Goal: Information Seeking & Learning: Learn about a topic

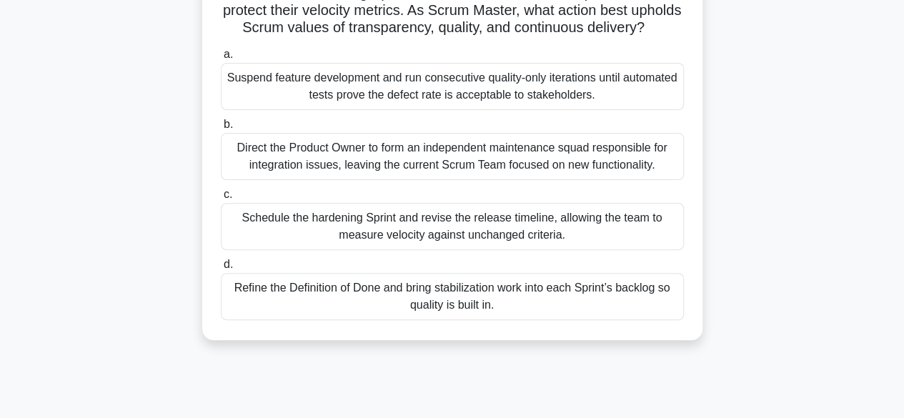
scroll to position [157, 0]
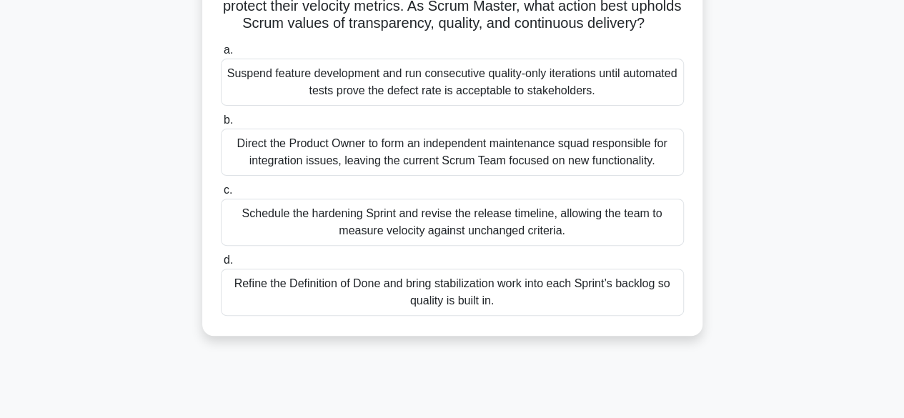
click at [483, 246] on div "Schedule the hardening Sprint and revise the release timeline, allowing the tea…" at bounding box center [452, 222] width 463 height 47
click at [221, 195] on input "c. Schedule the hardening Sprint and revise the release timeline, allowing the …" at bounding box center [221, 190] width 0 height 9
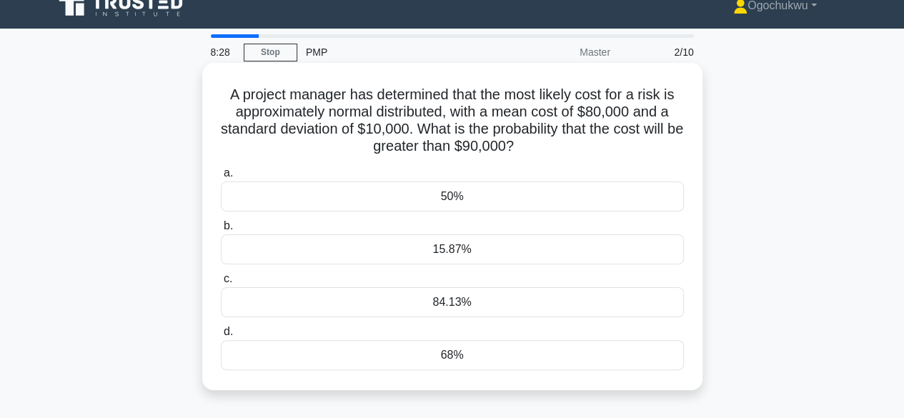
scroll to position [0, 0]
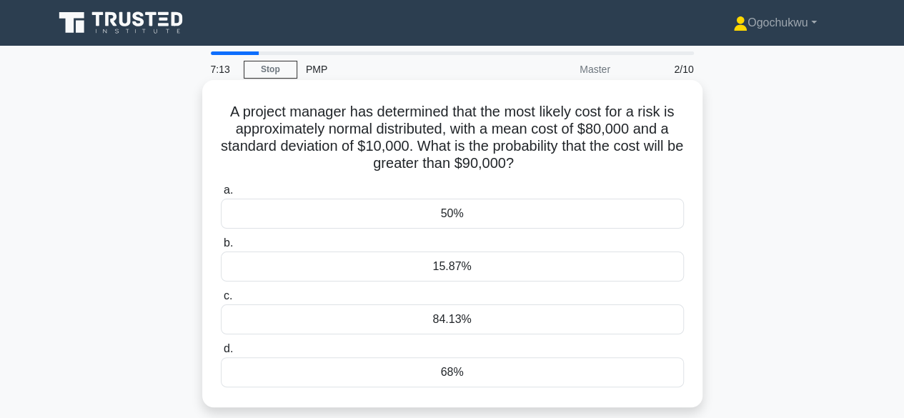
click at [453, 212] on div "50%" at bounding box center [452, 214] width 463 height 30
click at [221, 195] on input "a. 50%" at bounding box center [221, 190] width 0 height 9
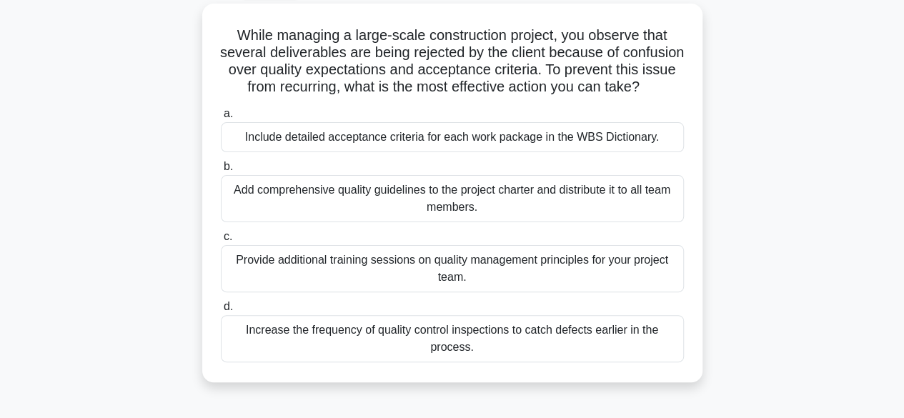
scroll to position [82, 0]
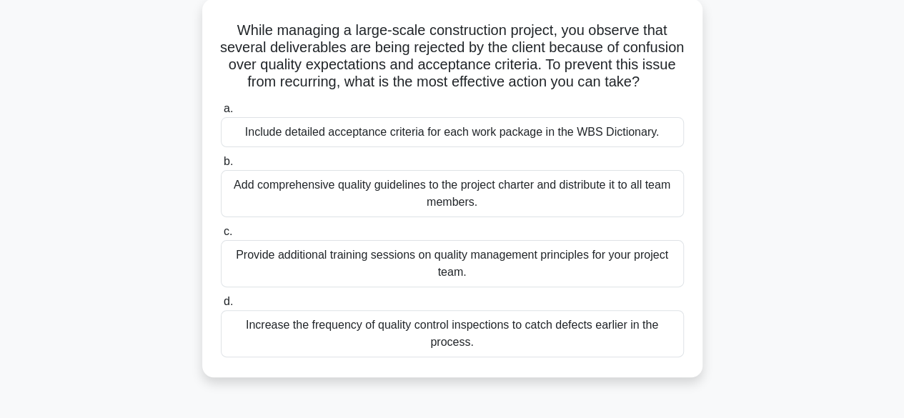
click at [572, 282] on div "Provide additional training sessions on quality management principles for your …" at bounding box center [452, 263] width 463 height 47
click at [221, 237] on input "c. Provide additional training sessions on quality management principles for yo…" at bounding box center [221, 231] width 0 height 9
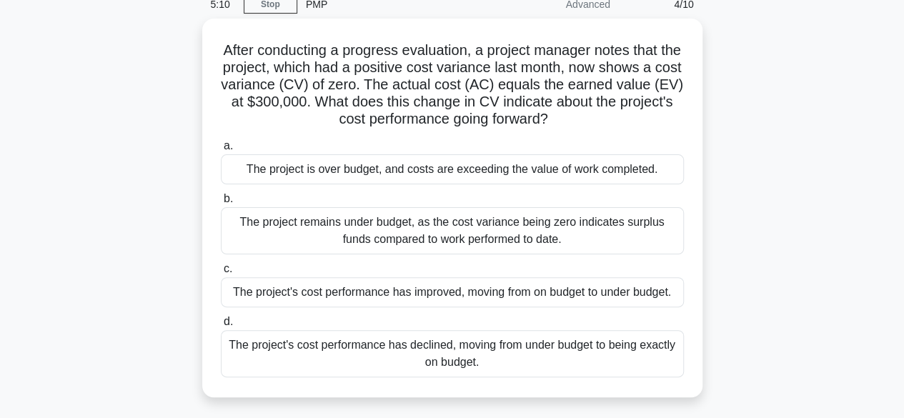
scroll to position [66, 0]
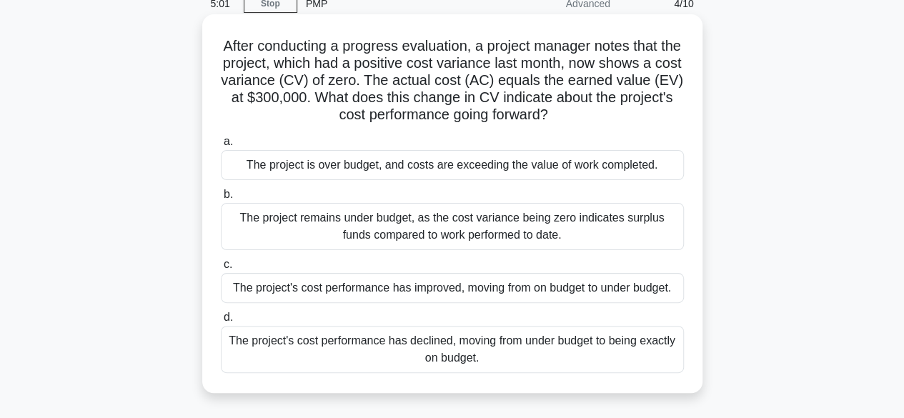
click at [463, 297] on div "The project's cost performance has improved, moving from on budget to under bud…" at bounding box center [452, 288] width 463 height 30
click at [221, 270] on input "c. The project's cost performance has improved, moving from on budget to under …" at bounding box center [221, 264] width 0 height 9
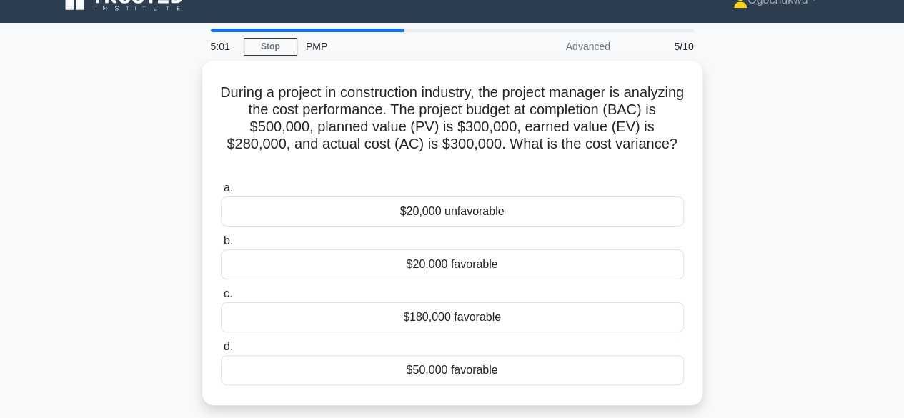
scroll to position [0, 0]
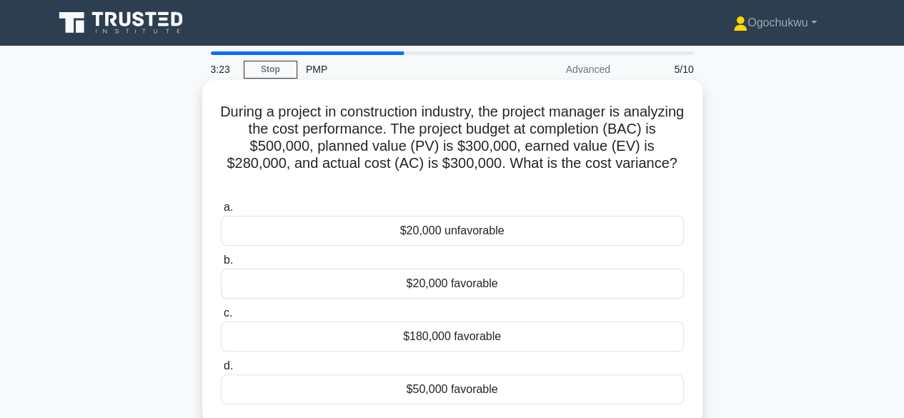
drag, startPoint x: 608, startPoint y: 117, endPoint x: 625, endPoint y: 184, distance: 70.1
click at [625, 184] on h5 "During a project in construction industry, the project manager is analyzing the…" at bounding box center [453, 146] width 466 height 87
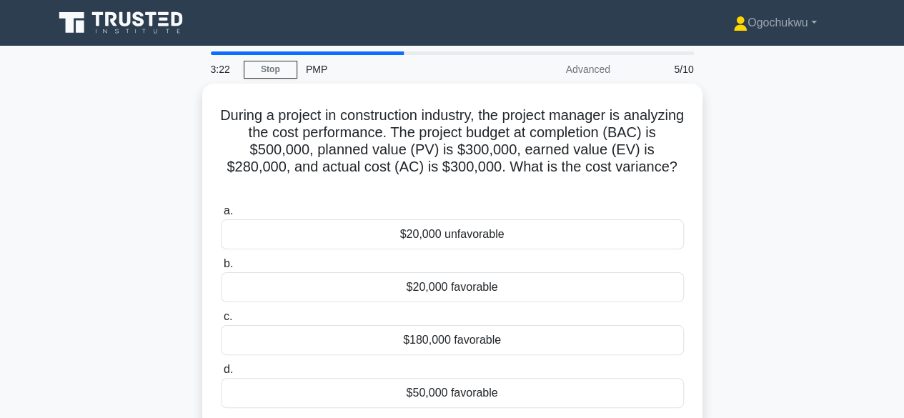
click at [807, 197] on div "During a project in construction industry, the project manager is analyzing the…" at bounding box center [452, 265] width 815 height 362
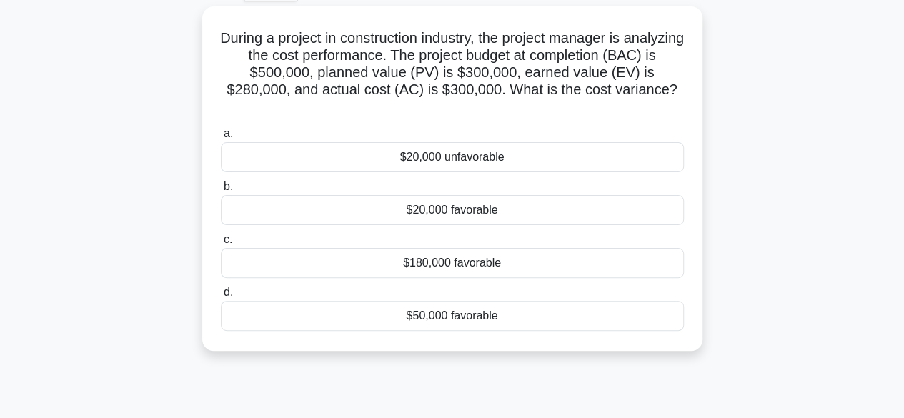
scroll to position [83, 0]
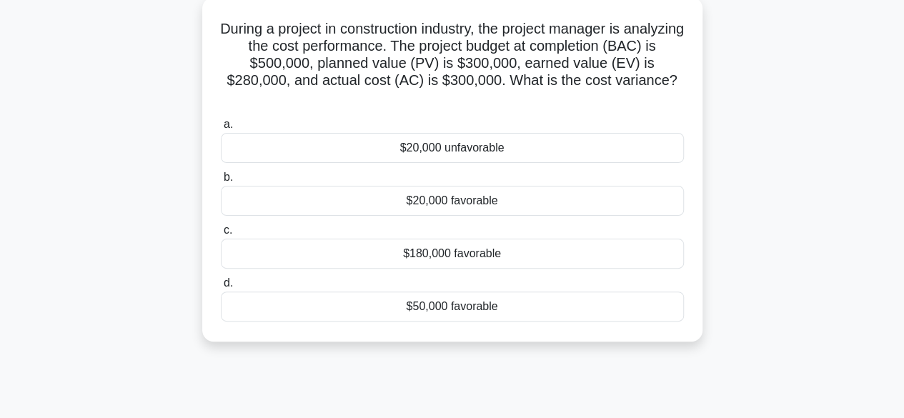
click at [440, 258] on div "$180,000 favorable" at bounding box center [452, 254] width 463 height 30
click at [221, 235] on input "c. $180,000 favorable" at bounding box center [221, 230] width 0 height 9
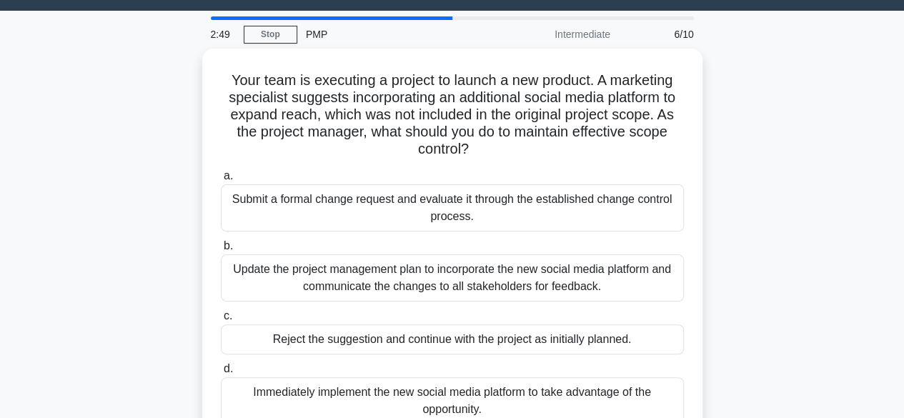
scroll to position [36, 0]
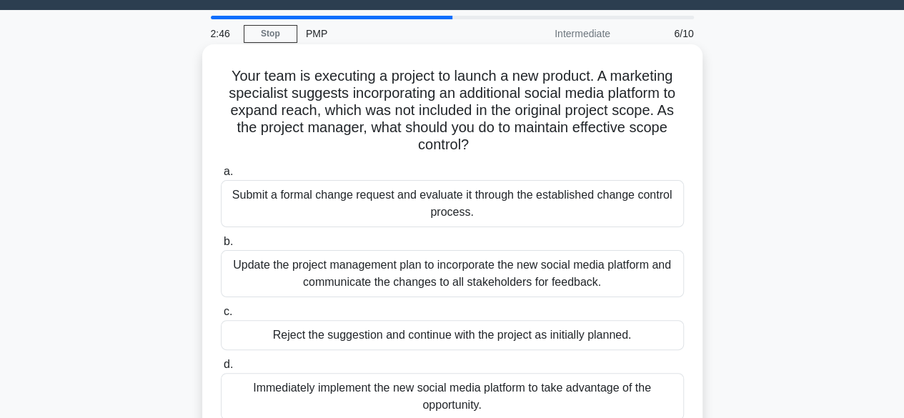
click at [541, 213] on div "Submit a formal change request and evaluate it through the established change c…" at bounding box center [452, 203] width 463 height 47
click at [221, 177] on input "a. Submit a formal change request and evaluate it through the established chang…" at bounding box center [221, 171] width 0 height 9
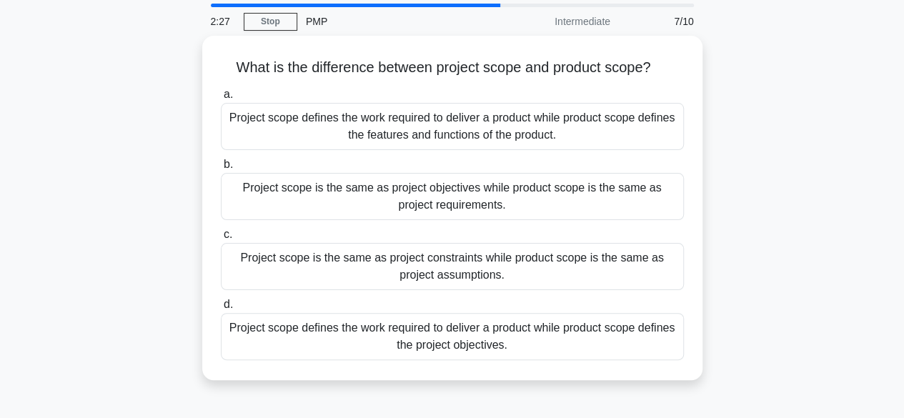
scroll to position [43, 0]
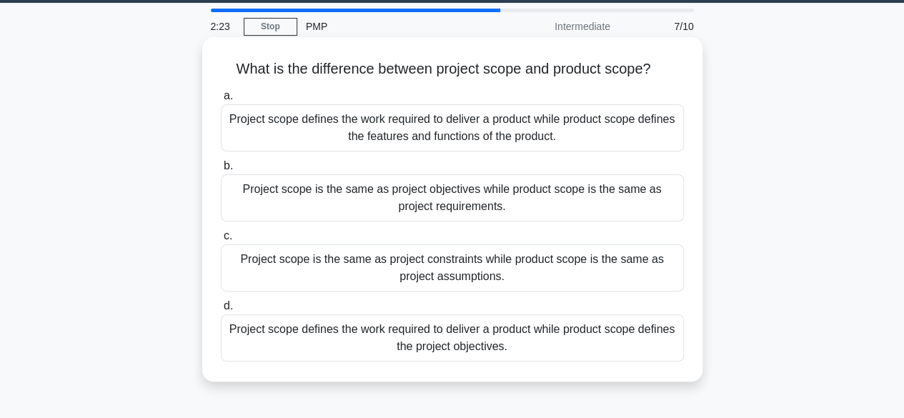
click at [472, 132] on div "Project scope defines the work required to deliver a product while product scop…" at bounding box center [452, 127] width 463 height 47
click at [221, 101] on input "a. Project scope defines the work required to deliver a product while product s…" at bounding box center [221, 96] width 0 height 9
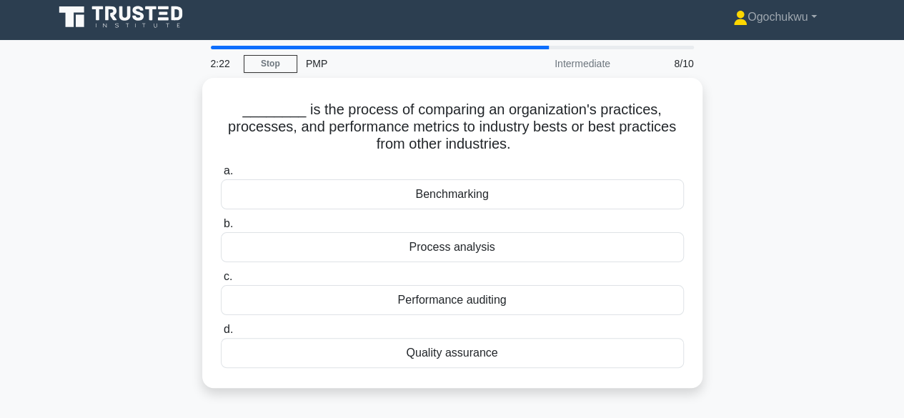
scroll to position [0, 0]
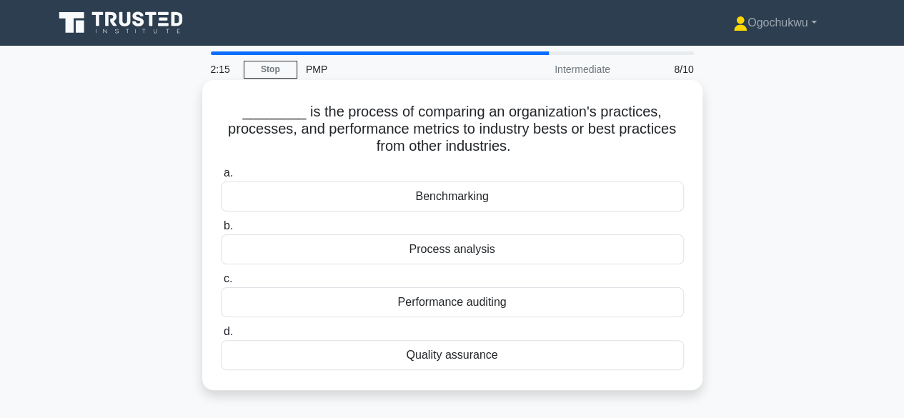
click at [475, 197] on div "Benchmarking" at bounding box center [452, 197] width 463 height 30
click at [221, 178] on input "a. Benchmarking" at bounding box center [221, 173] width 0 height 9
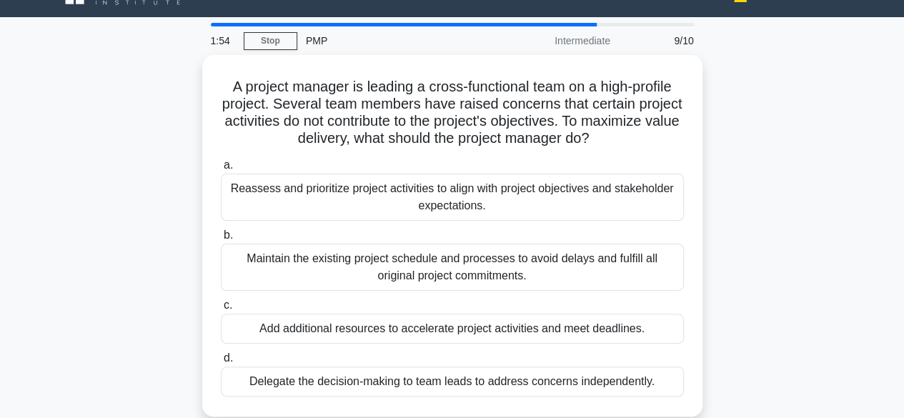
scroll to position [33, 0]
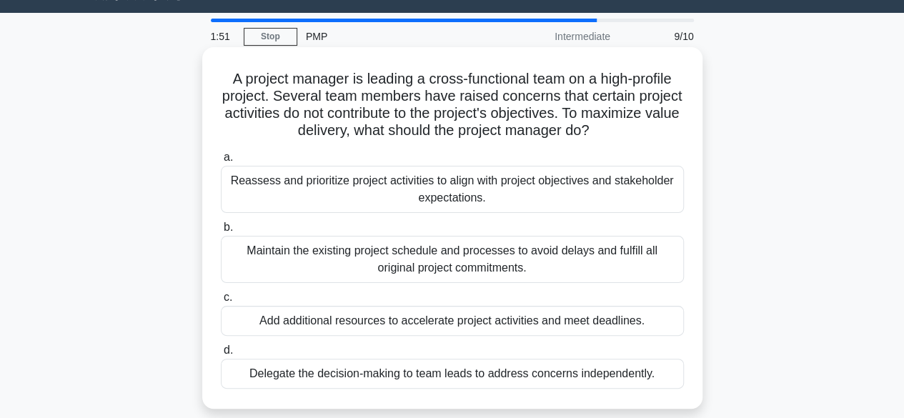
click at [417, 191] on div "Reassess and prioritize project activities to align with project objectives and…" at bounding box center [452, 189] width 463 height 47
click at [221, 162] on input "a. Reassess and prioritize project activities to align with project objectives …" at bounding box center [221, 157] width 0 height 9
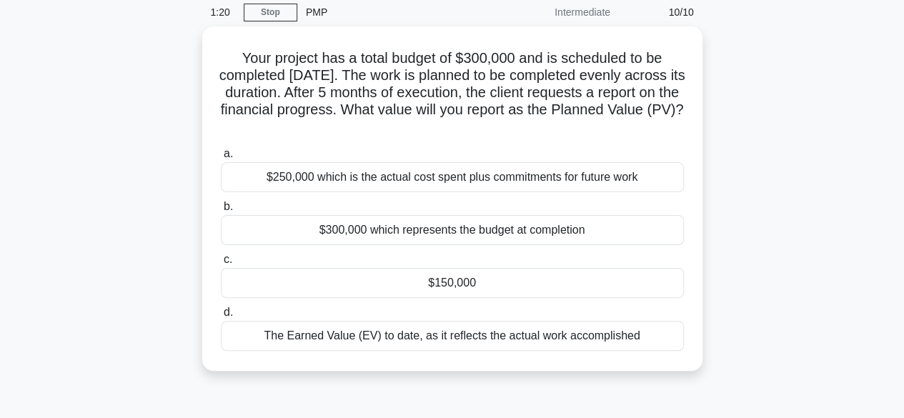
scroll to position [54, 0]
click at [532, 176] on div "$250,000 which is the actual cost spent plus commitments for future work" at bounding box center [452, 177] width 463 height 30
click at [221, 158] on input "a. $250,000 which is the actual cost spent plus commitments for future work" at bounding box center [221, 153] width 0 height 9
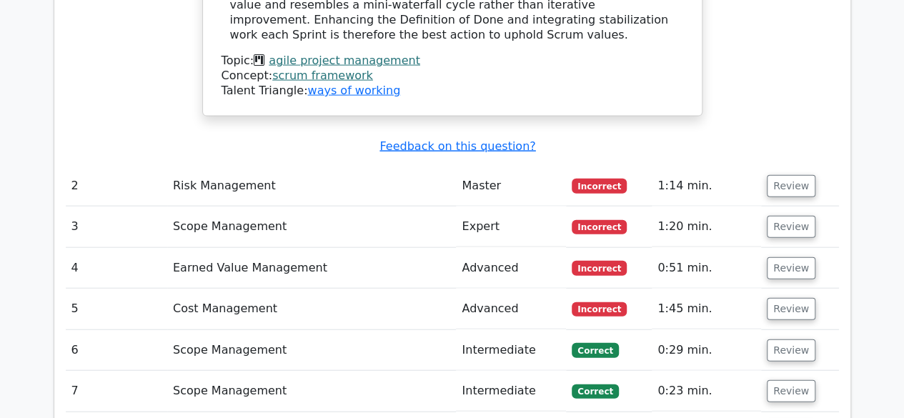
scroll to position [1545, 0]
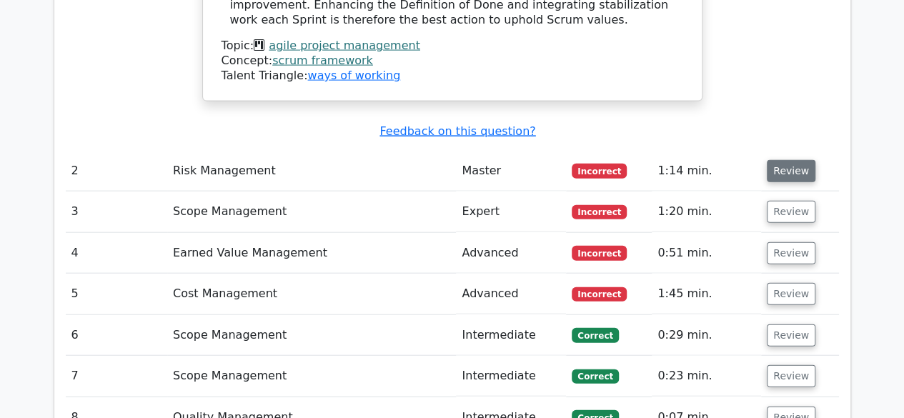
click at [796, 160] on button "Review" at bounding box center [791, 171] width 49 height 22
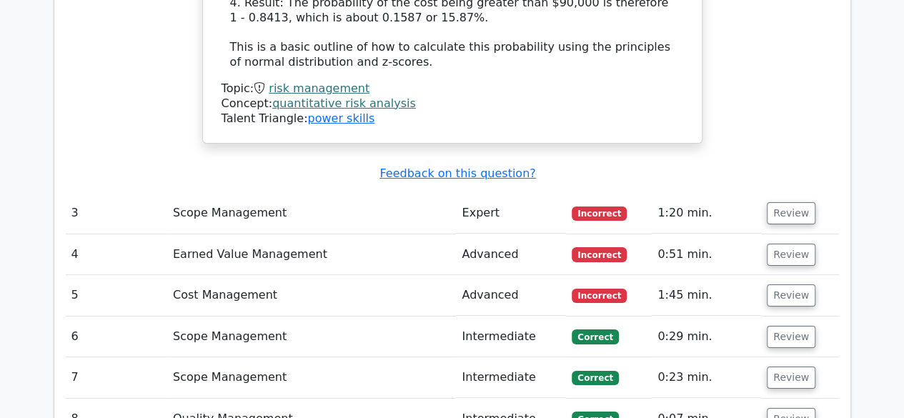
scroll to position [2531, 0]
click at [776, 202] on button "Review" at bounding box center [791, 213] width 49 height 22
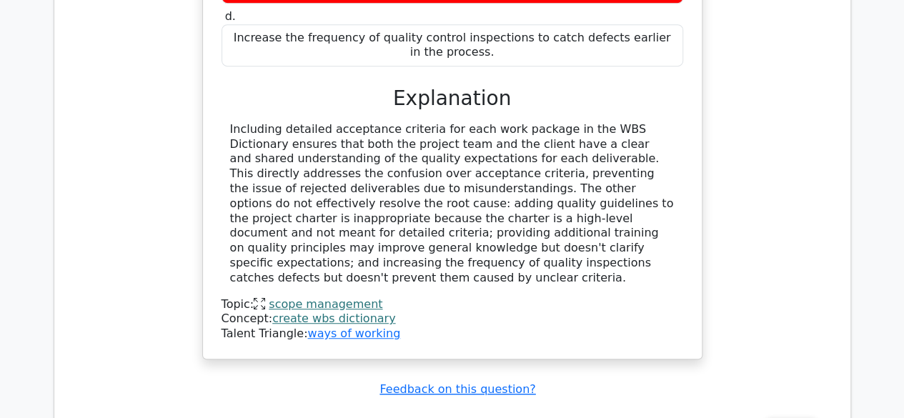
scroll to position [3087, 0]
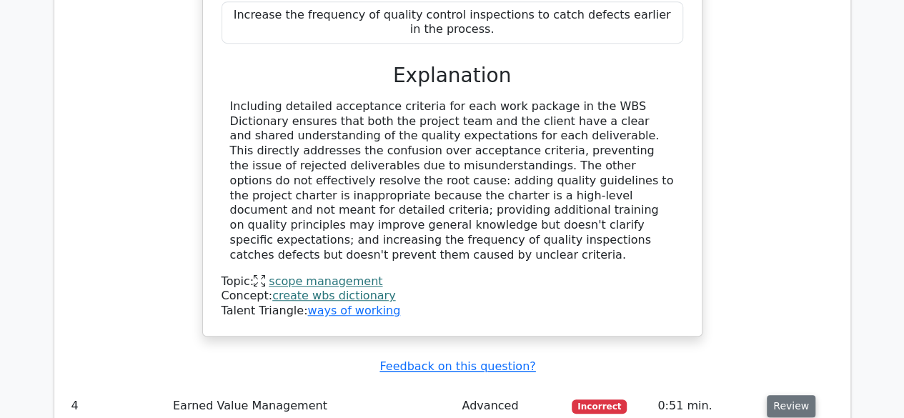
click at [796, 395] on button "Review" at bounding box center [791, 406] width 49 height 22
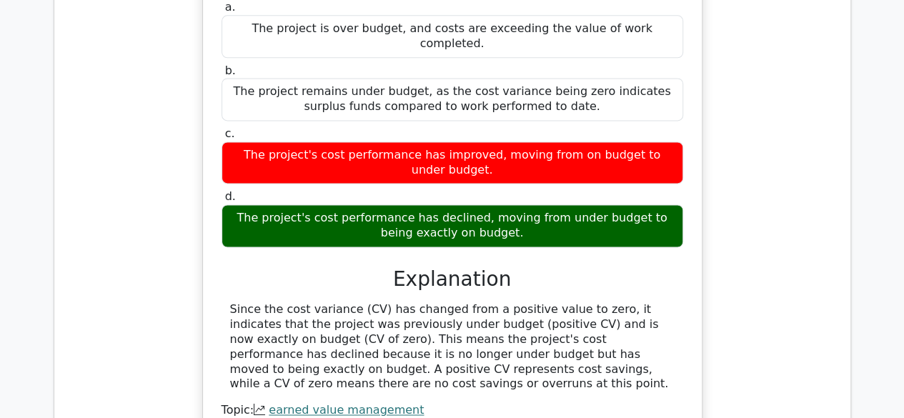
scroll to position [3674, 0]
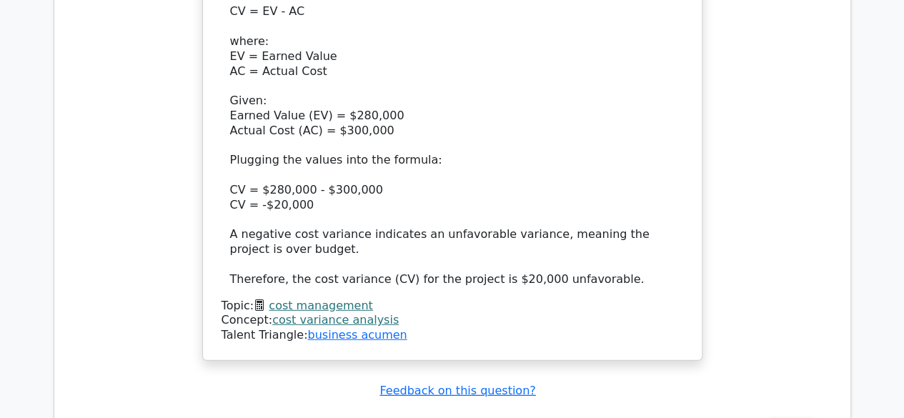
scroll to position [4750, 0]
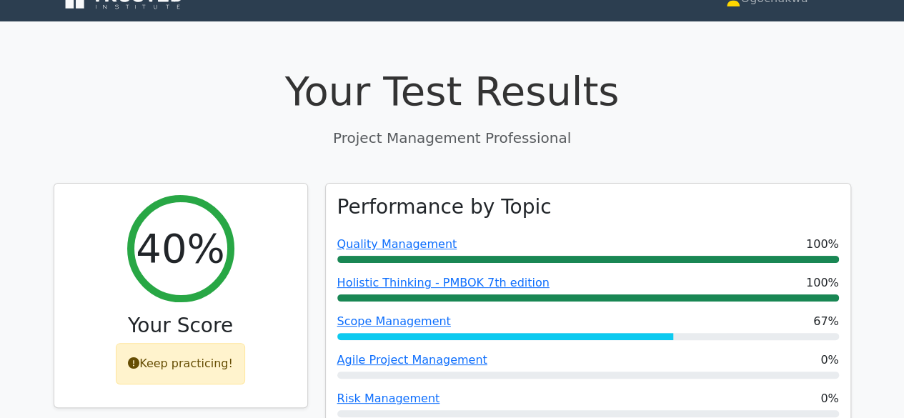
scroll to position [0, 0]
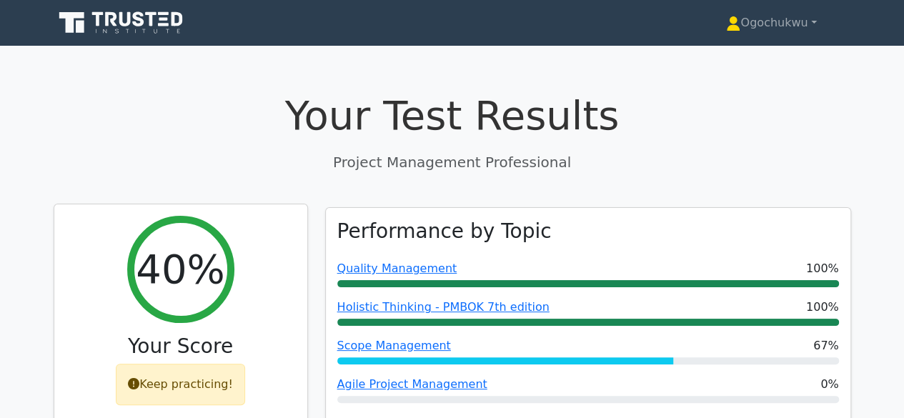
click at [185, 392] on div "Keep practicing!" at bounding box center [180, 384] width 129 height 41
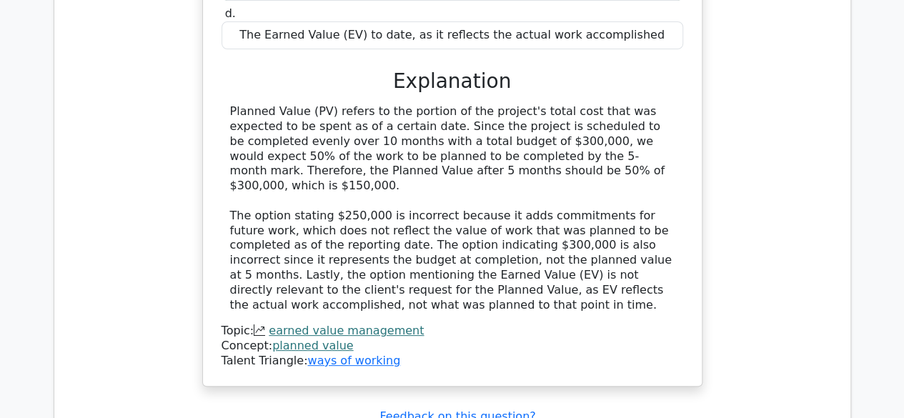
scroll to position [5598, 0]
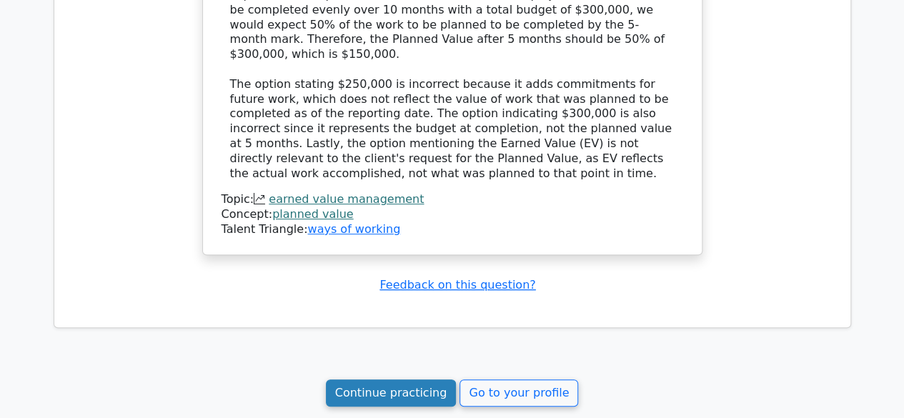
click at [390, 380] on link "Continue practicing" at bounding box center [391, 393] width 131 height 27
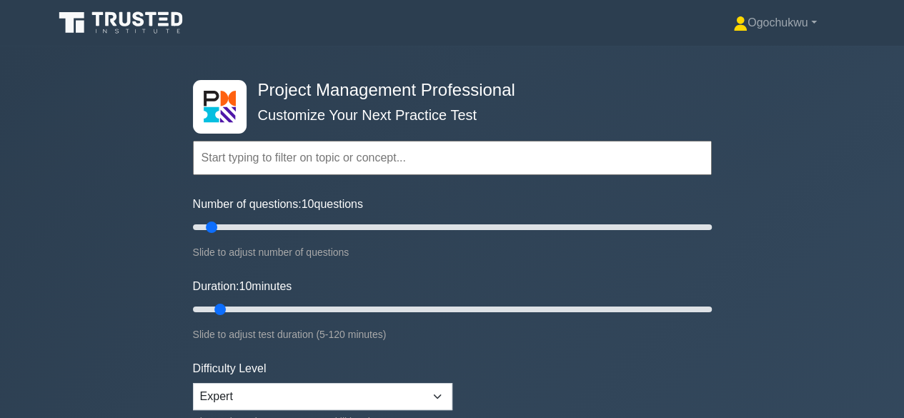
click at [295, 158] on input "text" at bounding box center [452, 158] width 519 height 34
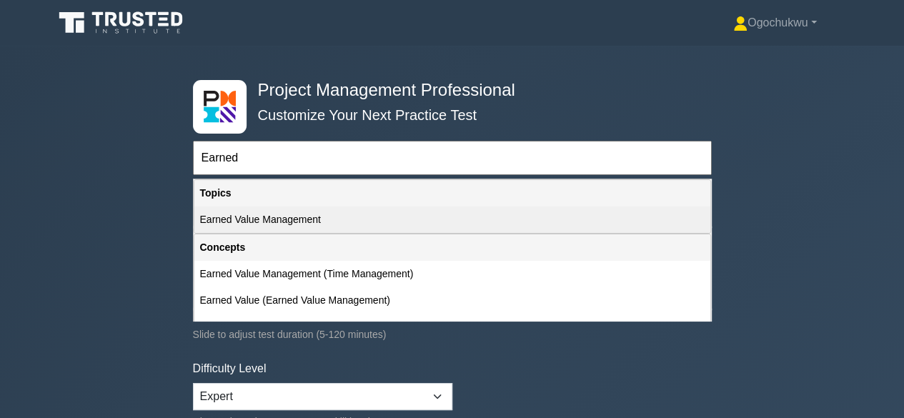
click at [292, 216] on div "Earned Value Management" at bounding box center [452, 220] width 516 height 26
type input "Earned Value Management"
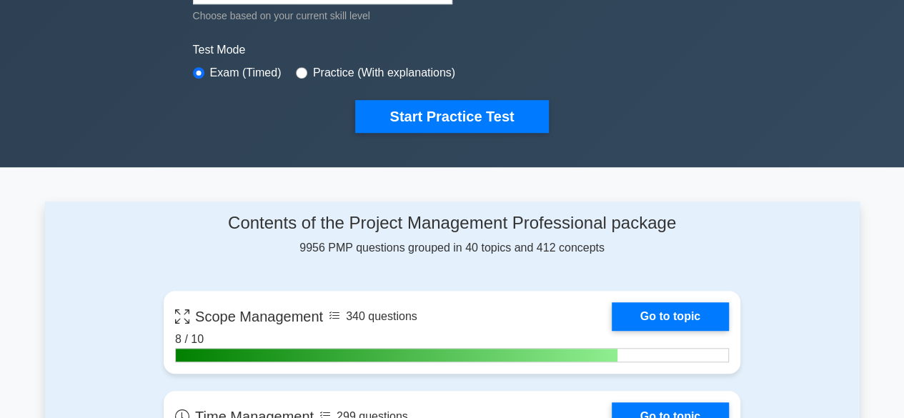
scroll to position [488, 0]
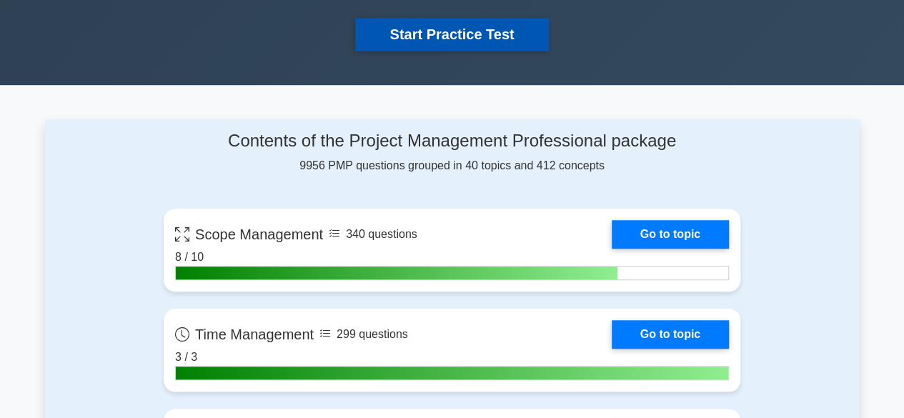
click at [408, 40] on button "Start Practice Test" at bounding box center [451, 34] width 193 height 33
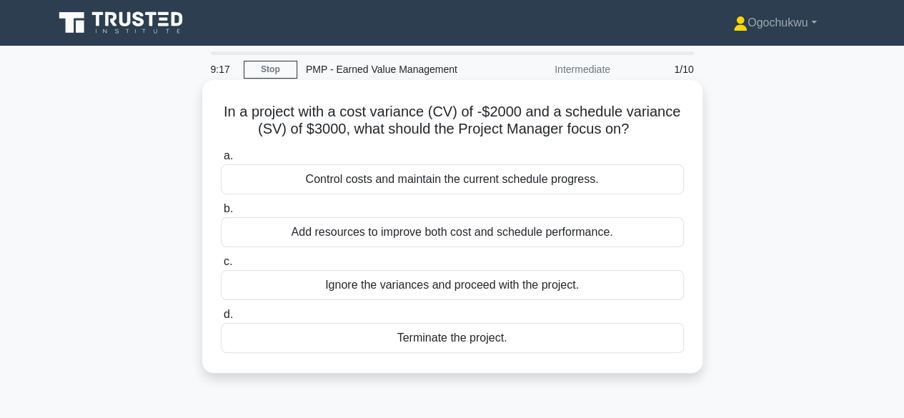
click at [333, 174] on div "Control costs and maintain the current schedule progress." at bounding box center [452, 179] width 463 height 30
click at [221, 161] on input "a. Control costs and maintain the current schedule progress." at bounding box center [221, 156] width 0 height 9
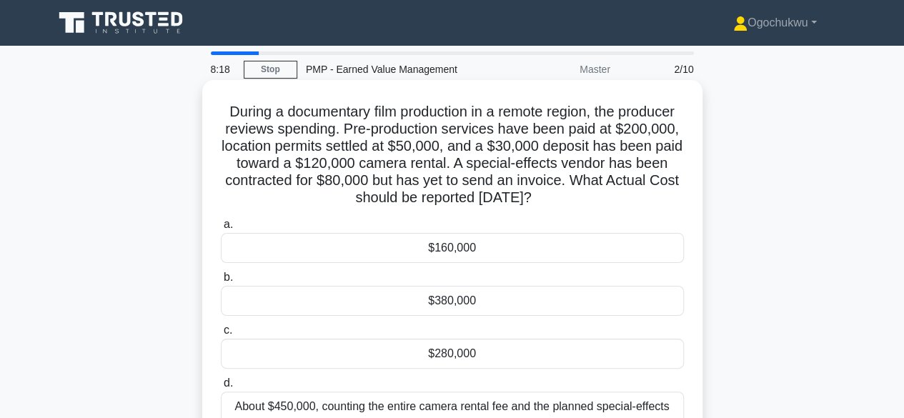
click at [425, 357] on div "$280,000" at bounding box center [452, 354] width 463 height 30
click at [221, 335] on input "c. $280,000" at bounding box center [221, 330] width 0 height 9
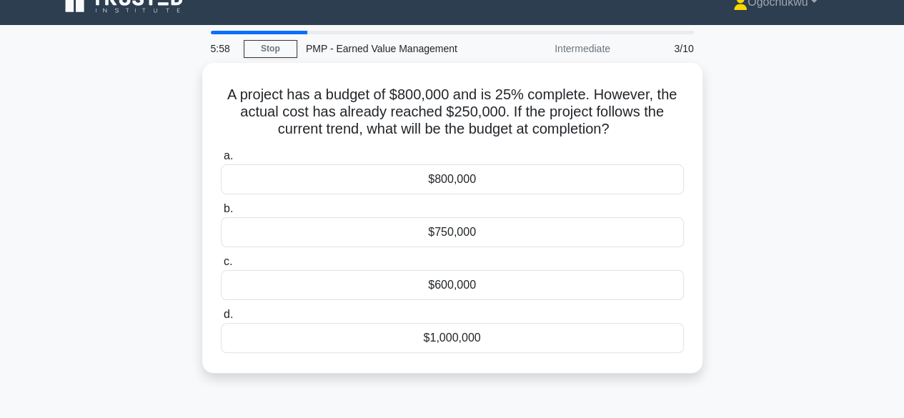
scroll to position [14, 0]
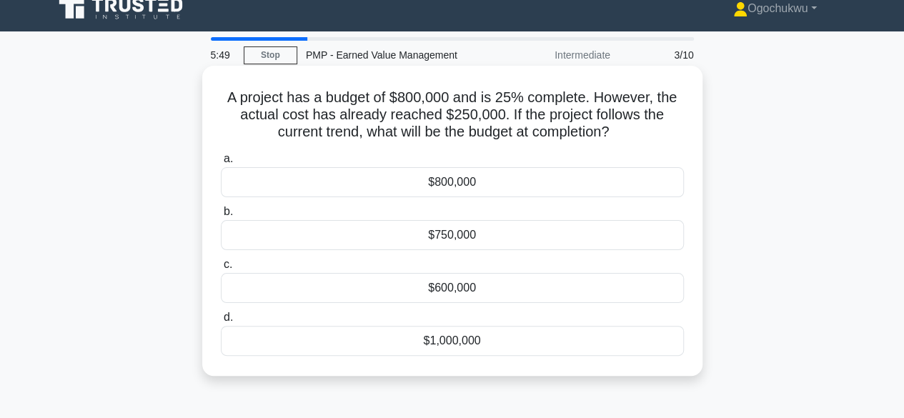
click at [453, 347] on div "$1,000,000" at bounding box center [452, 341] width 463 height 30
click at [221, 322] on input "d. $1,000,000" at bounding box center [221, 317] width 0 height 9
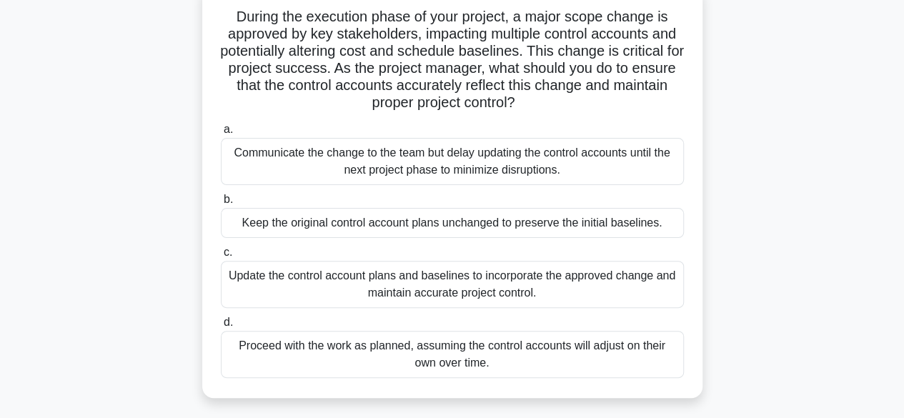
scroll to position [94, 0]
click at [485, 284] on div "Update the control account plans and baselines to incorporate the approved chan…" at bounding box center [452, 285] width 463 height 47
click at [221, 258] on input "c. Update the control account plans and baselines to incorporate the approved c…" at bounding box center [221, 253] width 0 height 9
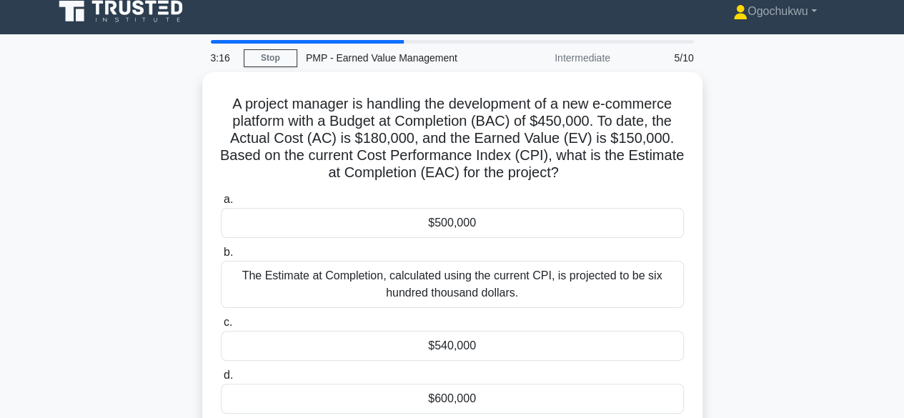
scroll to position [14, 0]
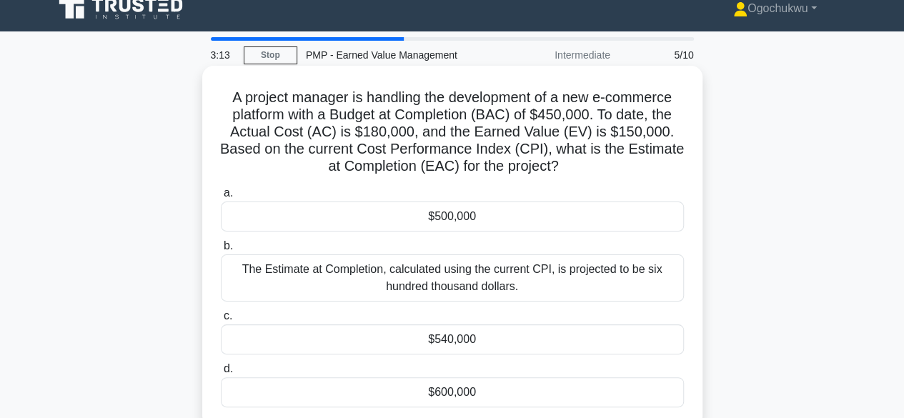
click at [515, 343] on div "$540,000" at bounding box center [452, 340] width 463 height 30
click at [221, 321] on input "c. $540,000" at bounding box center [221, 316] width 0 height 9
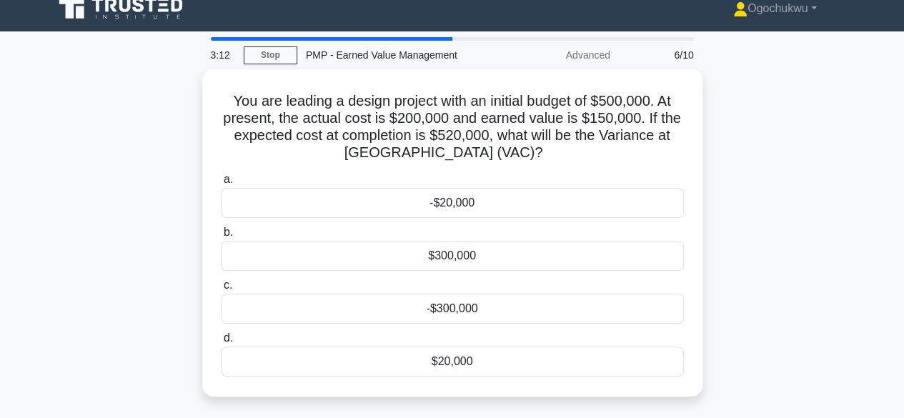
scroll to position [0, 0]
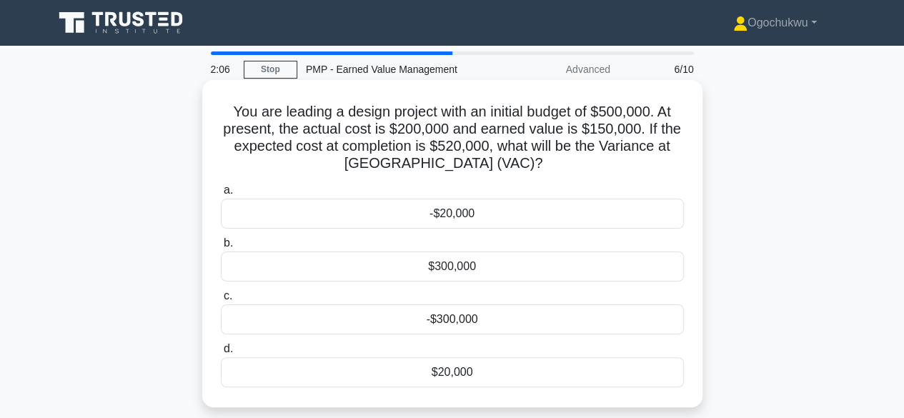
click at [474, 322] on div "-$300,000" at bounding box center [452, 320] width 463 height 30
click at [221, 301] on input "c. -$300,000" at bounding box center [221, 296] width 0 height 9
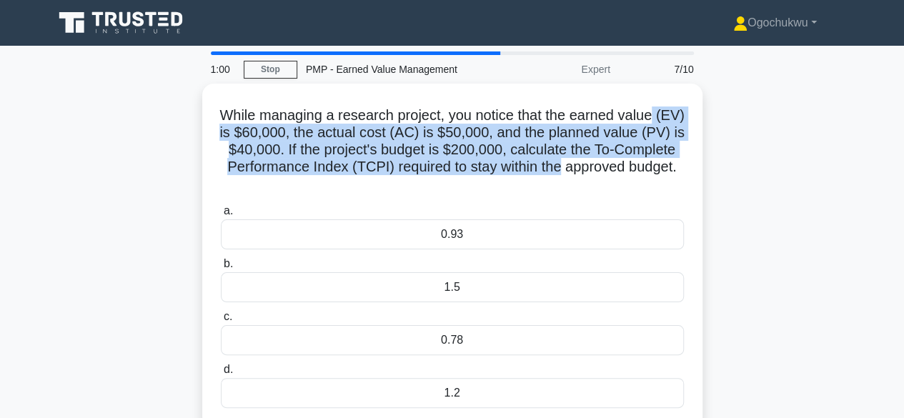
drag, startPoint x: 901, startPoint y: 102, endPoint x: 914, endPoint y: 162, distance: 60.7
click at [904, 162] on html "Ogochukwu Profile Settings Profile" at bounding box center [452, 386] width 904 height 772
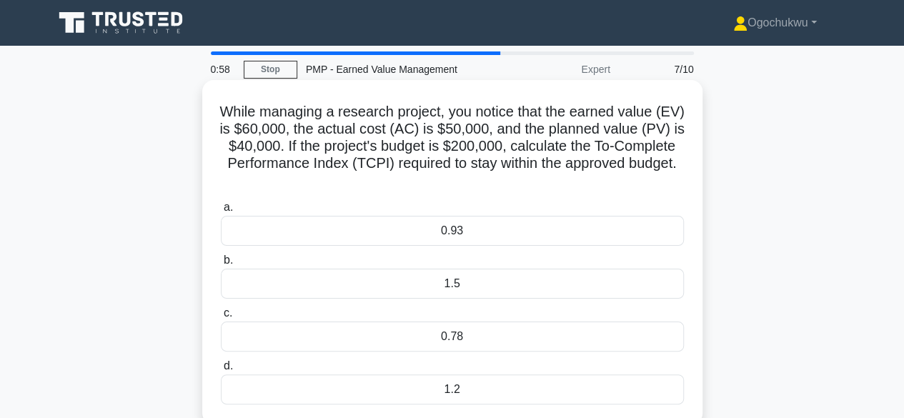
click at [471, 392] on div "1.2" at bounding box center [452, 390] width 463 height 30
click at [221, 371] on input "d. 1.2" at bounding box center [221, 366] width 0 height 9
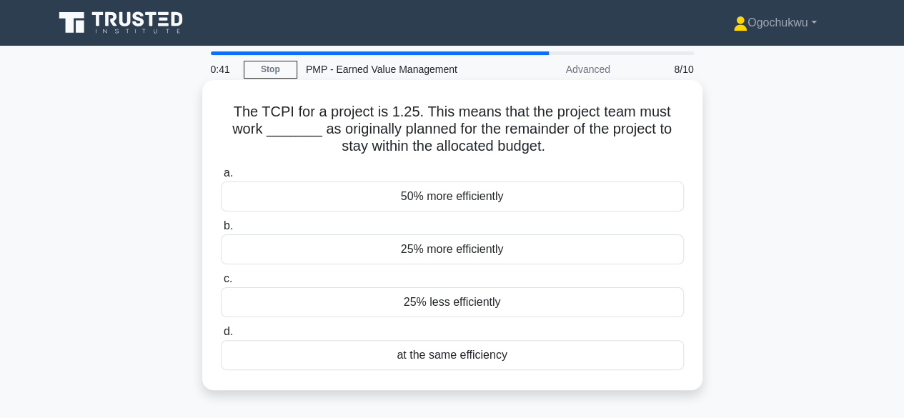
click at [468, 308] on div "25% less efficiently" at bounding box center [452, 302] width 463 height 30
click at [221, 284] on input "c. 25% less efficiently" at bounding box center [221, 279] width 0 height 9
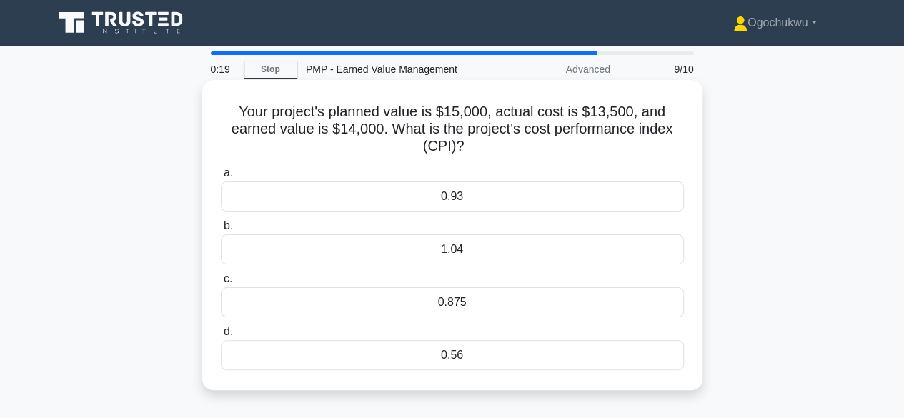
click at [466, 245] on div "1.04" at bounding box center [452, 250] width 463 height 30
click at [221, 231] on input "b. 1.04" at bounding box center [221, 226] width 0 height 9
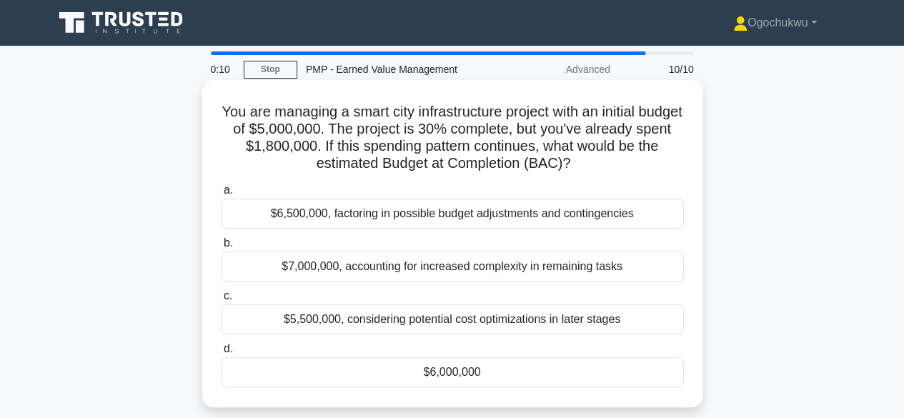
click at [429, 323] on div "$5,500,000, considering potential cost optimizations in later stages" at bounding box center [452, 320] width 463 height 30
click at [221, 301] on input "c. $5,500,000, considering potential cost optimizations in later stages" at bounding box center [221, 296] width 0 height 9
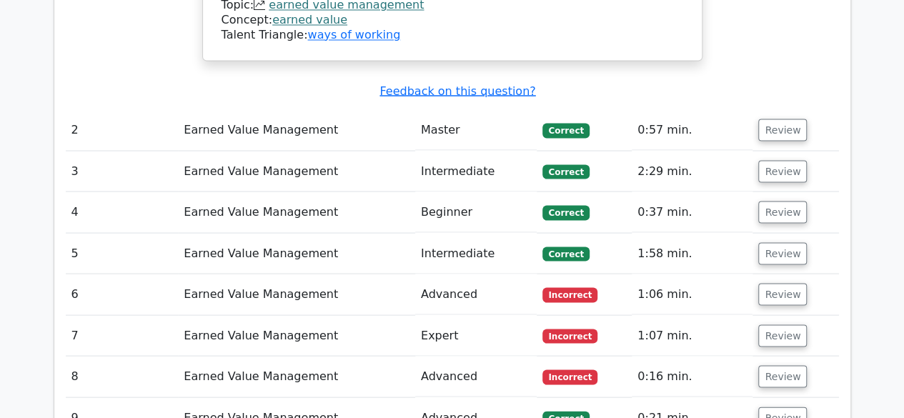
scroll to position [1299, 0]
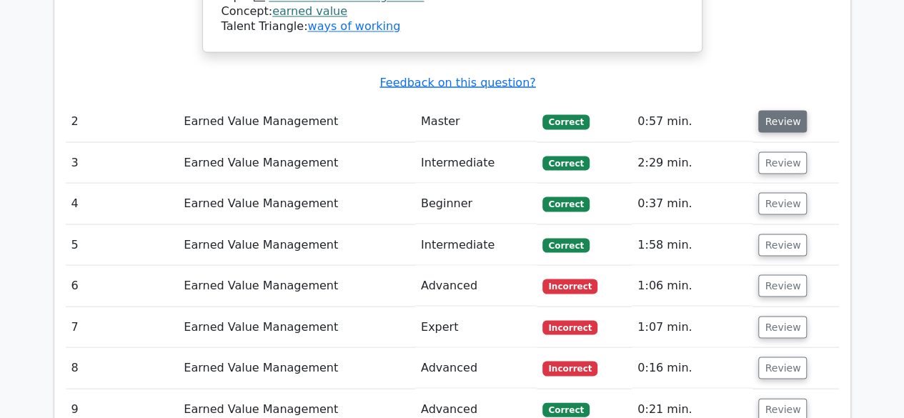
click at [771, 110] on button "Review" at bounding box center [783, 121] width 49 height 22
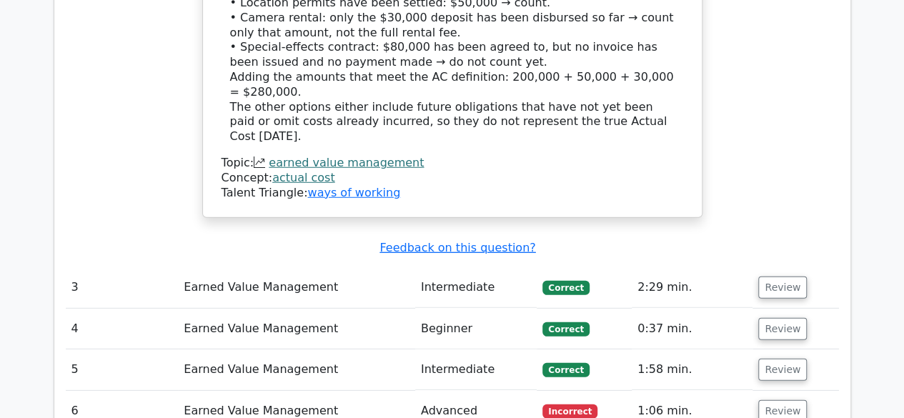
scroll to position [1954, 0]
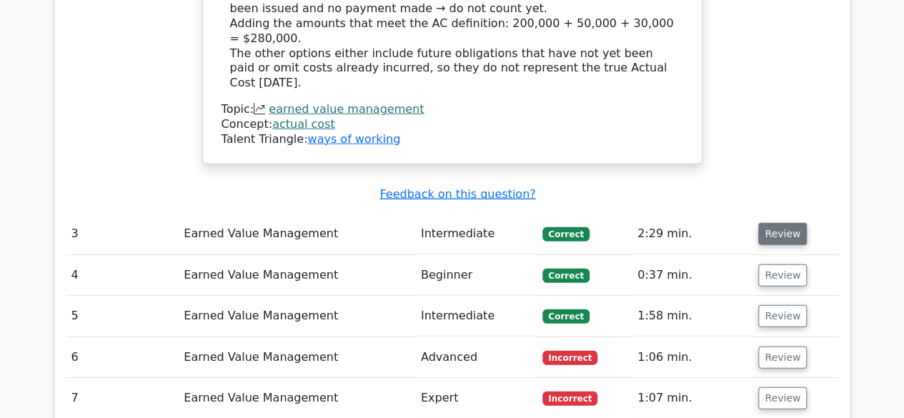
click at [776, 223] on button "Review" at bounding box center [783, 234] width 49 height 22
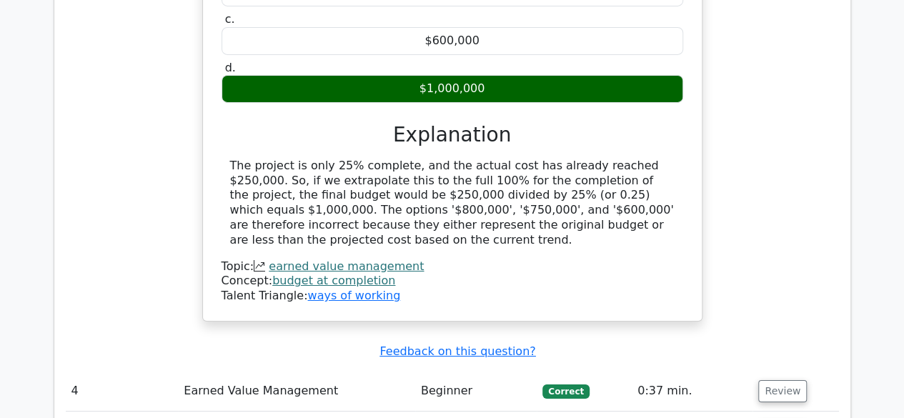
scroll to position [2405, 0]
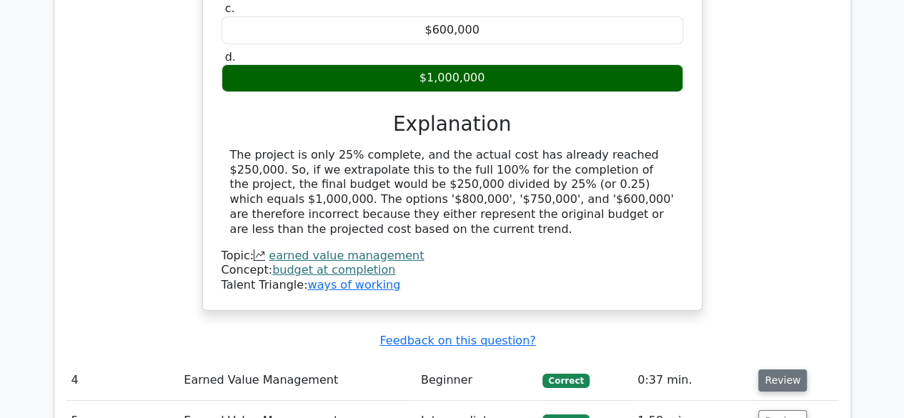
click at [779, 370] on button "Review" at bounding box center [783, 381] width 49 height 22
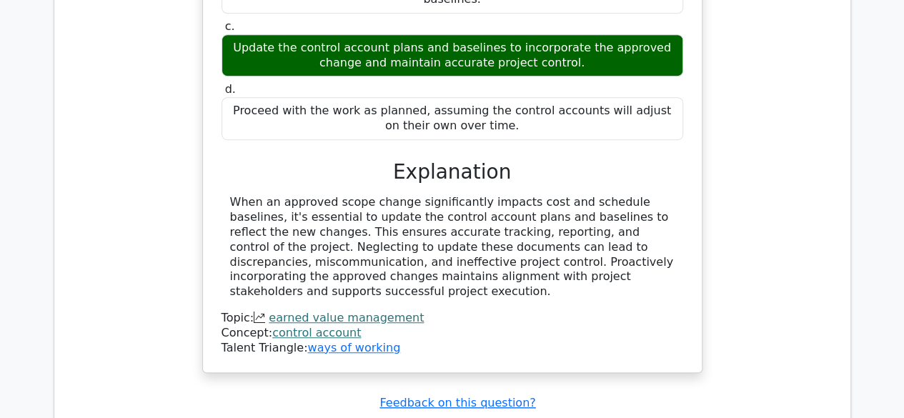
scroll to position [3145, 0]
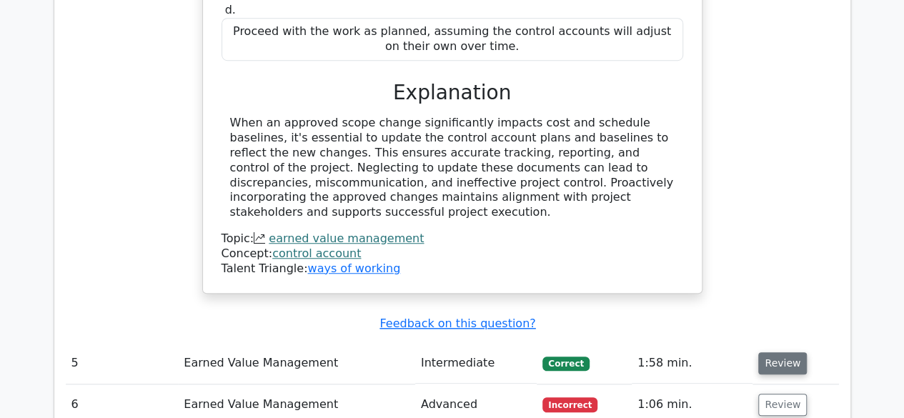
click at [780, 352] on button "Review" at bounding box center [783, 363] width 49 height 22
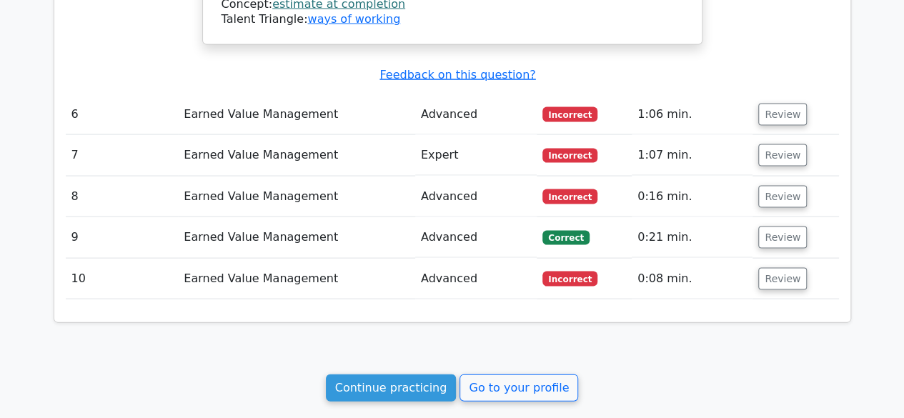
scroll to position [4123, 0]
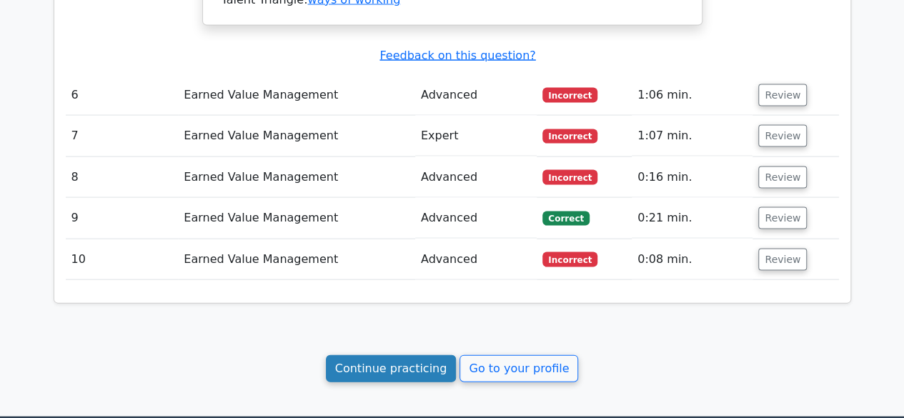
click at [419, 355] on link "Continue practicing" at bounding box center [391, 368] width 131 height 27
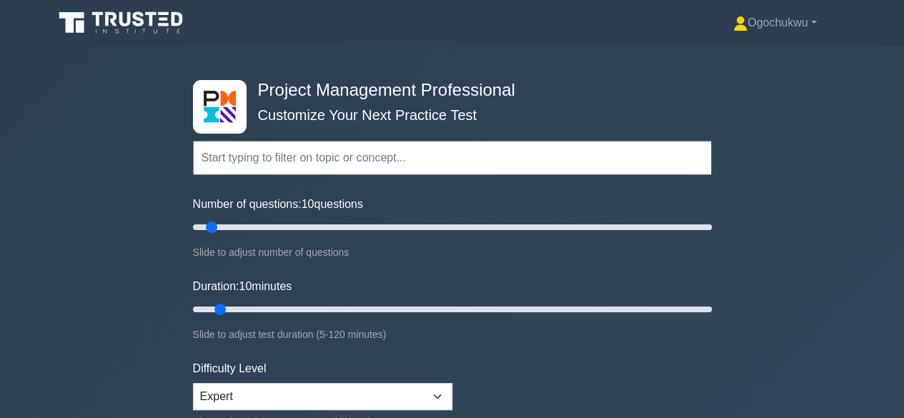
click at [332, 166] on input "text" at bounding box center [452, 158] width 519 height 34
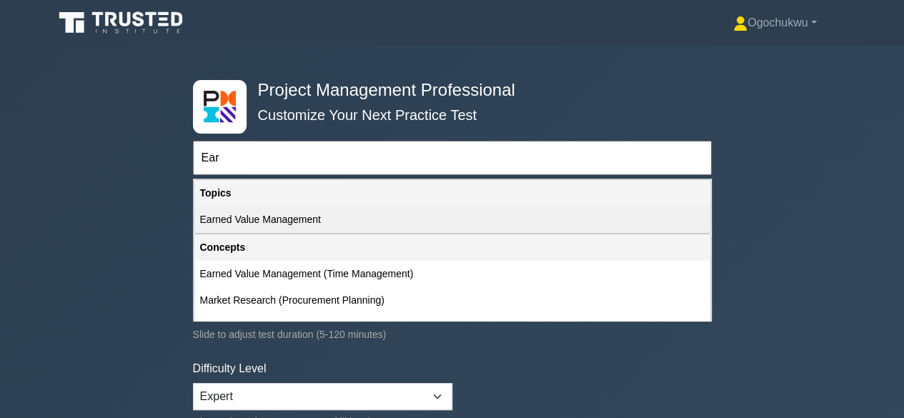
click at [305, 218] on div "Earned Value Management" at bounding box center [452, 220] width 516 height 26
type input "Earned Value Management"
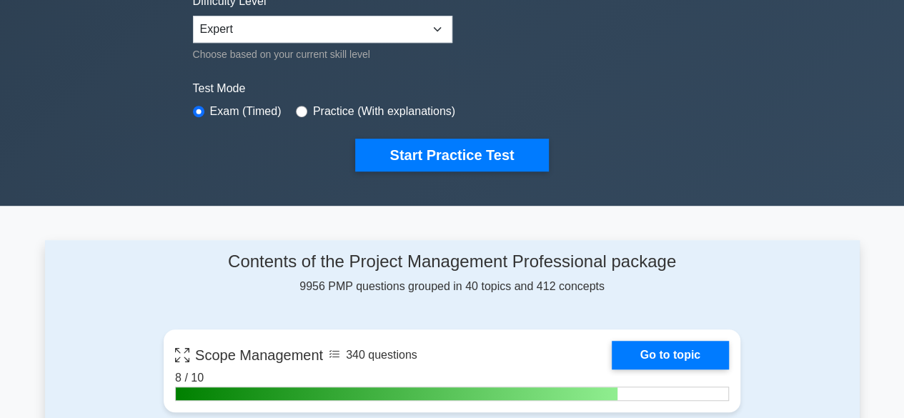
scroll to position [432, 0]
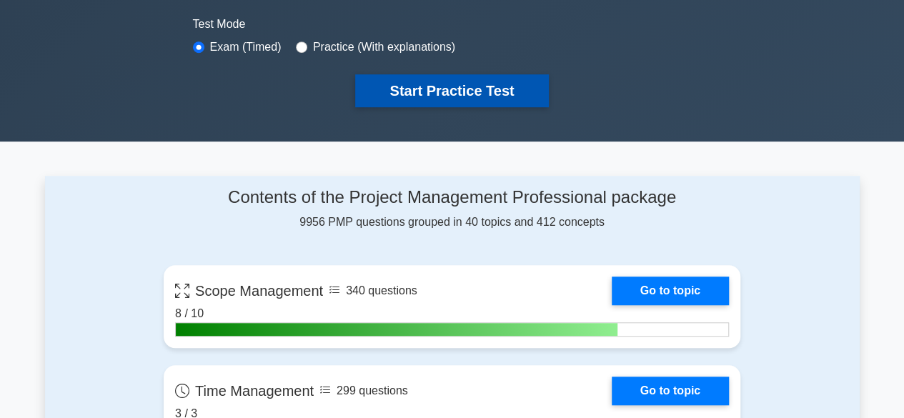
click at [422, 91] on button "Start Practice Test" at bounding box center [451, 90] width 193 height 33
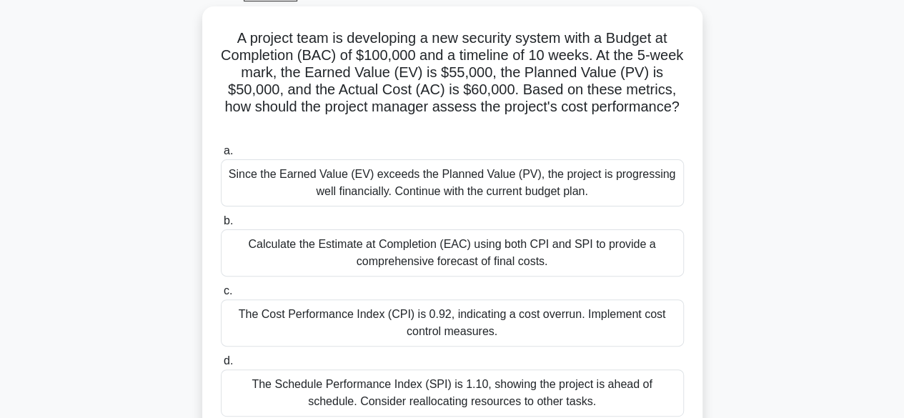
scroll to position [78, 0]
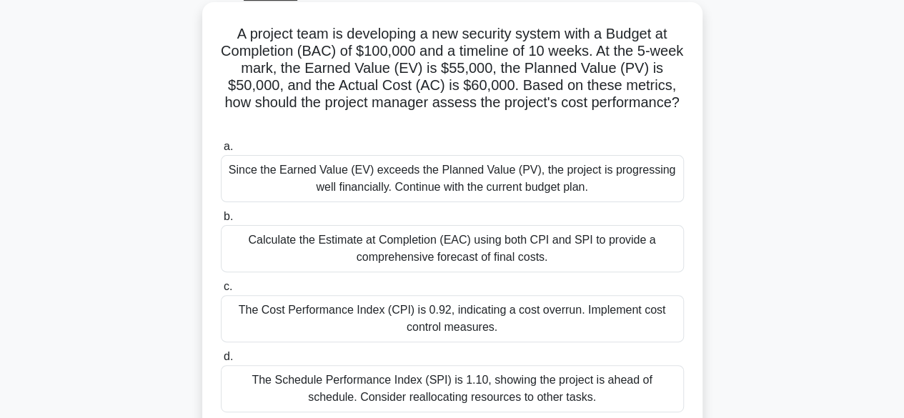
click at [450, 325] on div "The Cost Performance Index (CPI) is 0.92, indicating a cost overrun. Implement …" at bounding box center [452, 318] width 463 height 47
click at [221, 292] on input "c. The Cost Performance Index (CPI) is 0.92, indicating a cost overrun. Impleme…" at bounding box center [221, 286] width 0 height 9
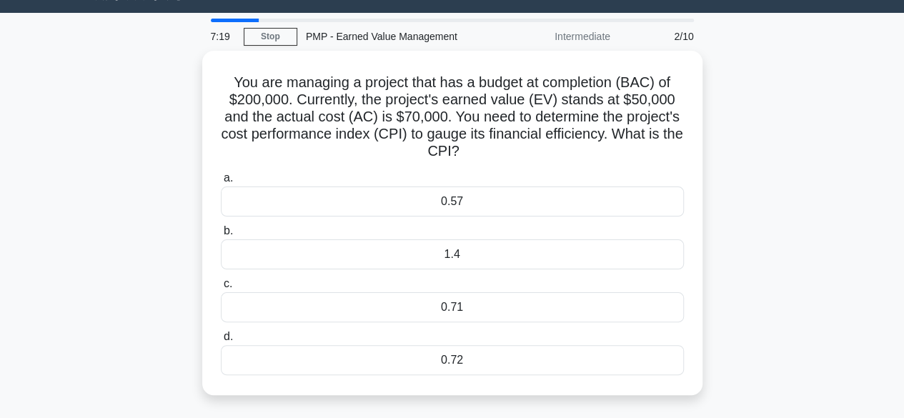
scroll to position [0, 0]
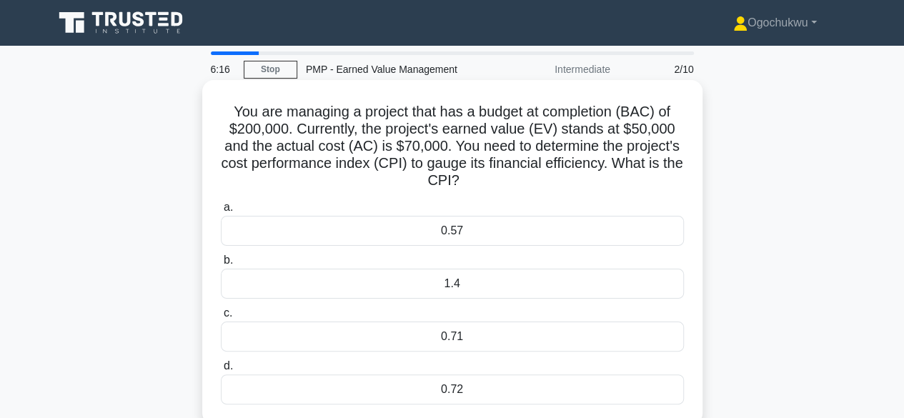
click at [441, 330] on div "0.71" at bounding box center [452, 337] width 463 height 30
click at [221, 318] on input "c. 0.71" at bounding box center [221, 313] width 0 height 9
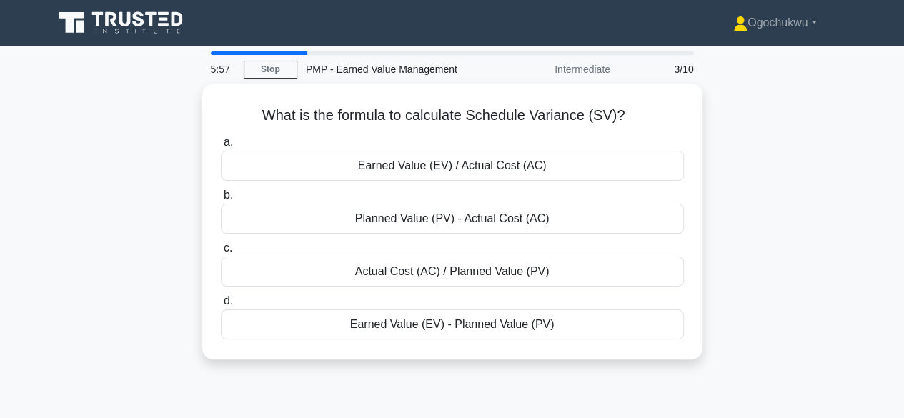
click at [441, 330] on div "Earned Value (EV) - Planned Value (PV)" at bounding box center [452, 325] width 463 height 30
click at [221, 306] on input "d. Earned Value (EV) - Planned Value (PV)" at bounding box center [221, 301] width 0 height 9
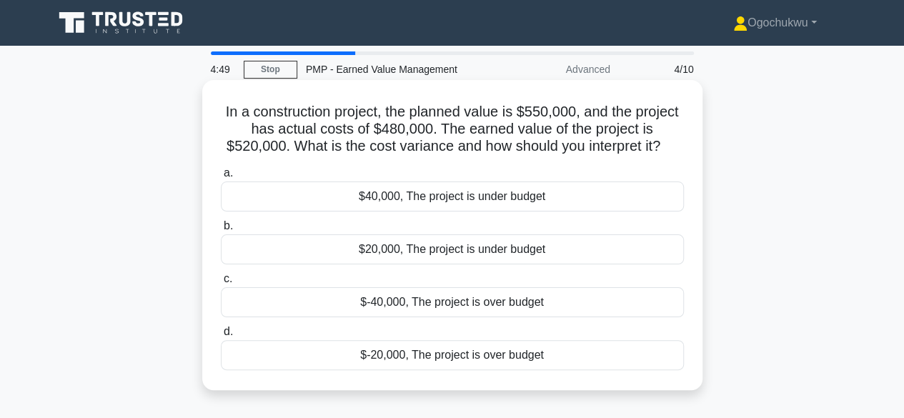
click at [477, 209] on div "$40,000, The project is under budget" at bounding box center [452, 197] width 463 height 30
click at [221, 178] on input "a. $40,000, The project is under budget" at bounding box center [221, 173] width 0 height 9
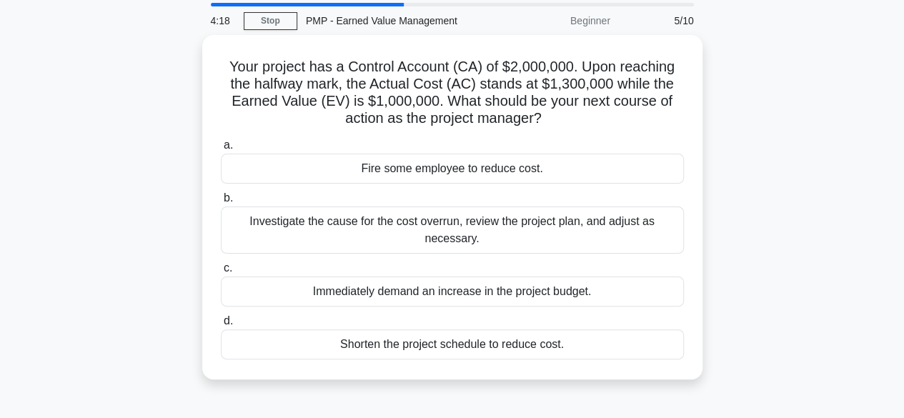
scroll to position [50, 0]
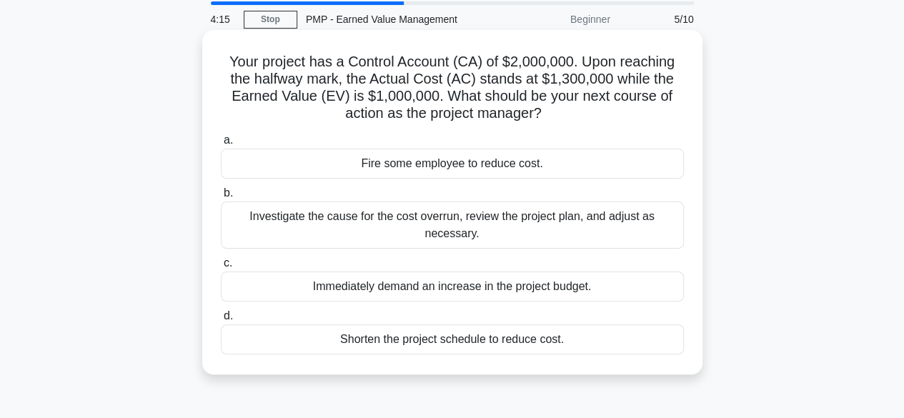
click at [481, 230] on div "Investigate the cause for the cost overrun, review the project plan, and adjust…" at bounding box center [452, 225] width 463 height 47
click at [221, 198] on input "b. Investigate the cause for the cost overrun, review the project plan, and adj…" at bounding box center [221, 193] width 0 height 9
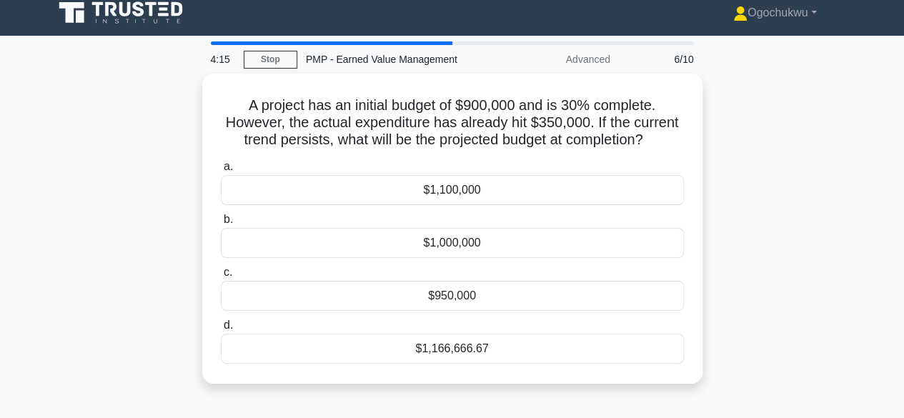
scroll to position [0, 0]
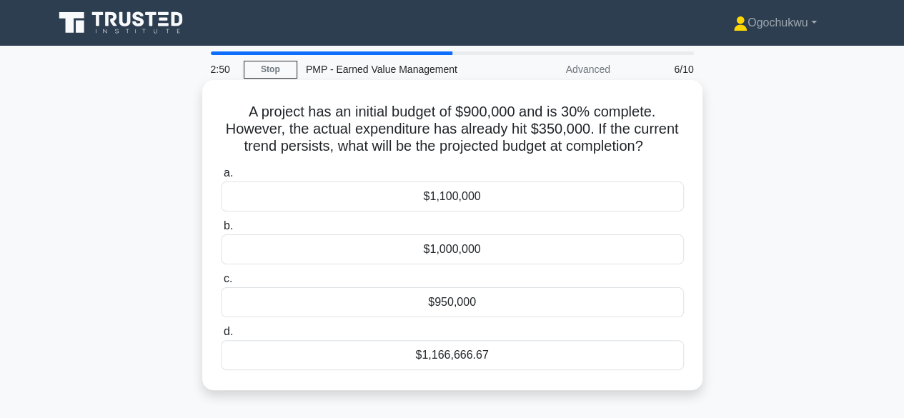
click at [512, 194] on div "$1,100,000" at bounding box center [452, 197] width 463 height 30
click at [221, 178] on input "a. $1,100,000" at bounding box center [221, 173] width 0 height 9
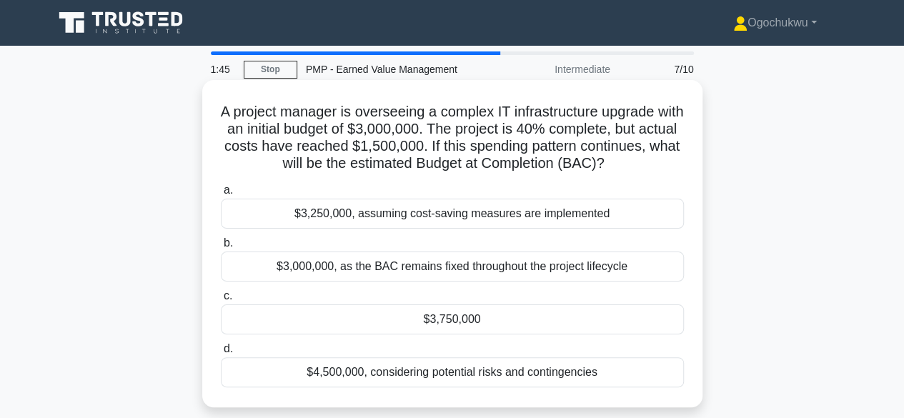
click at [450, 222] on div "$3,250,000, assuming cost-saving measures are implemented" at bounding box center [452, 214] width 463 height 30
click at [221, 195] on input "a. $3,250,000, assuming cost-saving measures are implemented" at bounding box center [221, 190] width 0 height 9
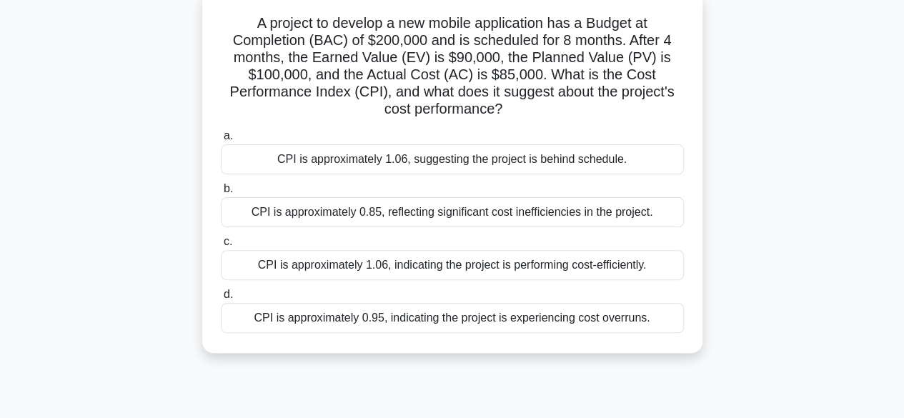
scroll to position [99, 0]
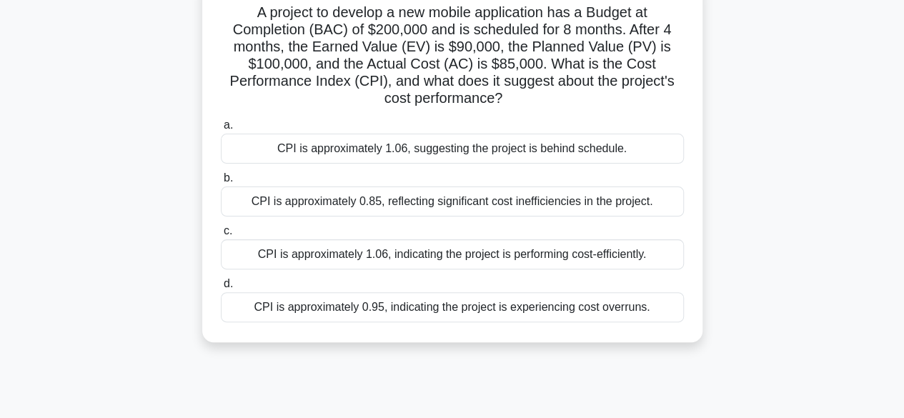
click at [495, 256] on div "CPI is approximately 1.06, indicating the project is performing cost-efficientl…" at bounding box center [452, 255] width 463 height 30
click at [221, 236] on input "c. CPI is approximately 1.06, indicating the project is performing cost-efficie…" at bounding box center [221, 231] width 0 height 9
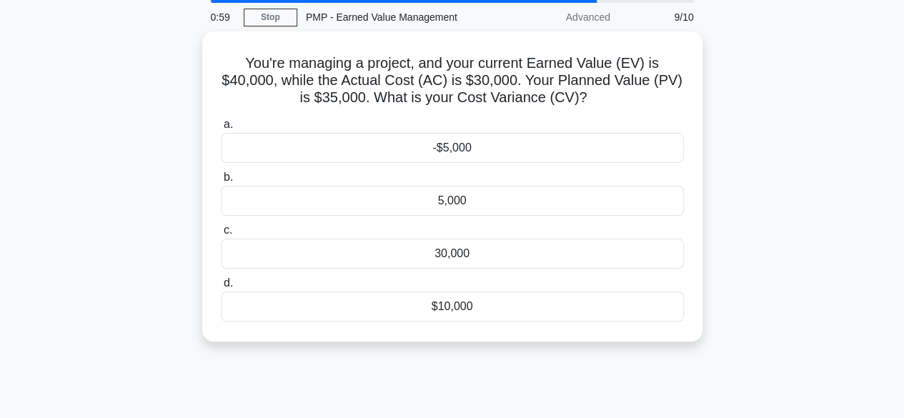
scroll to position [0, 0]
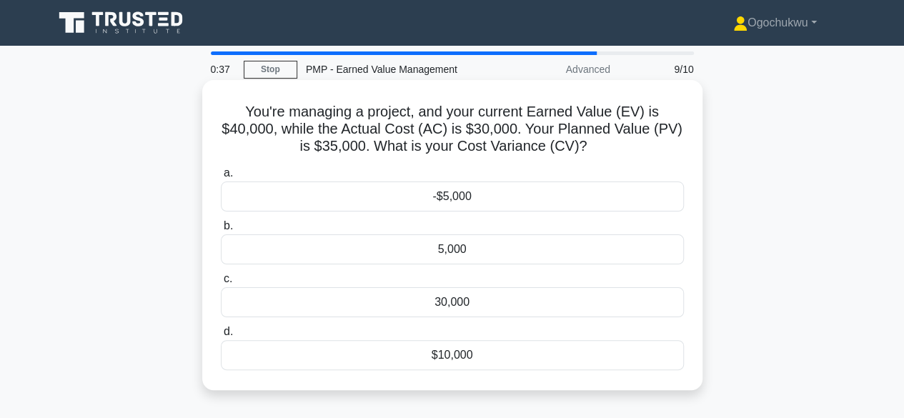
click at [443, 357] on div "$10,000" at bounding box center [452, 355] width 463 height 30
click at [221, 337] on input "d. $10,000" at bounding box center [221, 331] width 0 height 9
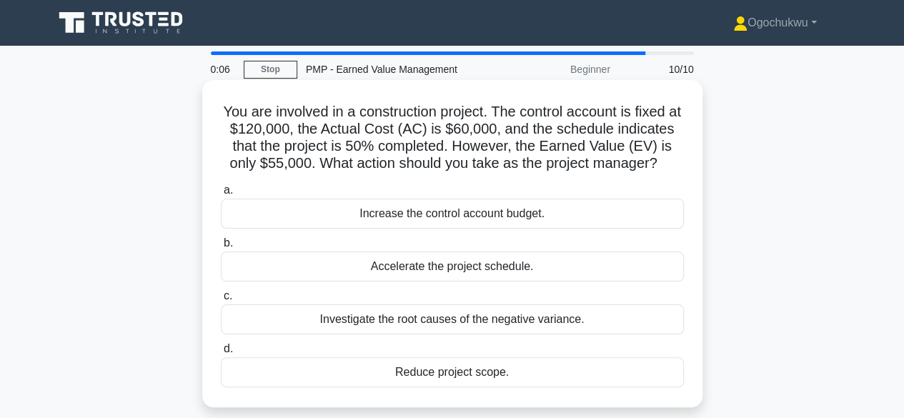
click at [503, 327] on div "Investigate the root causes of the negative variance." at bounding box center [452, 320] width 463 height 30
click at [221, 301] on input "c. Investigate the root causes of the negative variance." at bounding box center [221, 296] width 0 height 9
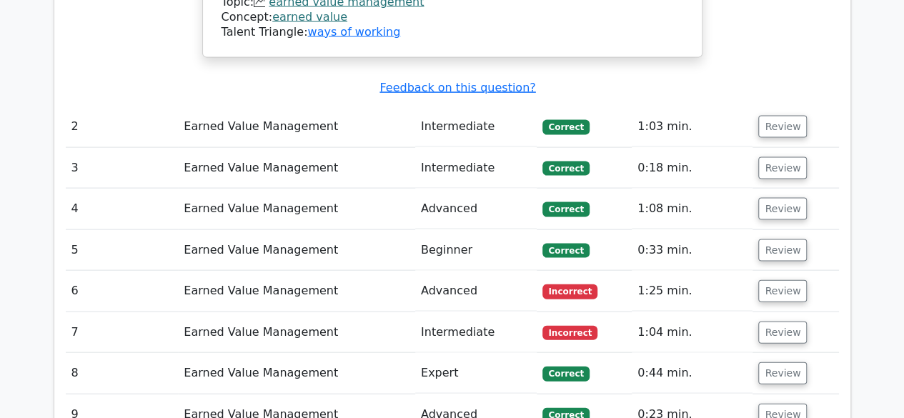
scroll to position [1436, 0]
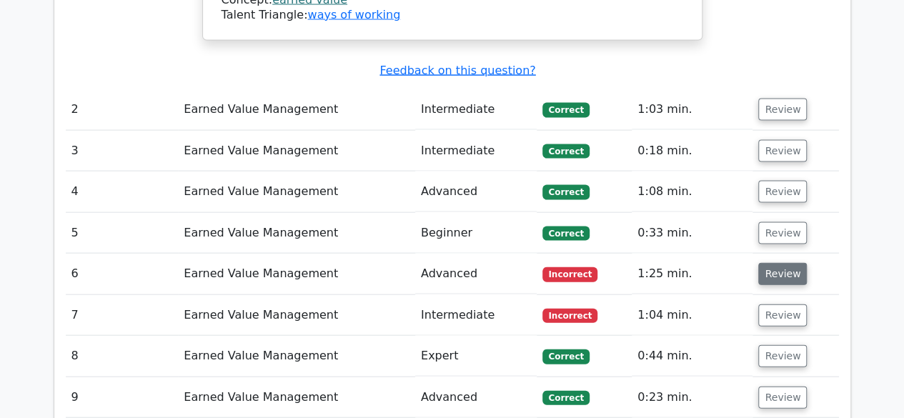
click at [780, 263] on button "Review" at bounding box center [783, 274] width 49 height 22
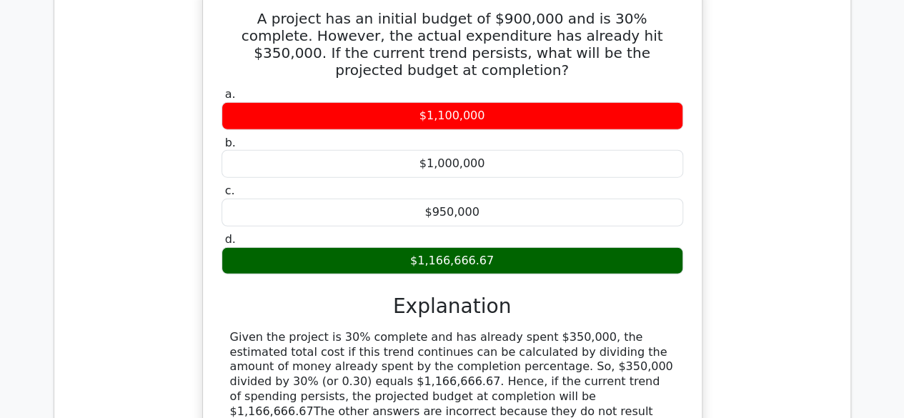
scroll to position [1747, 0]
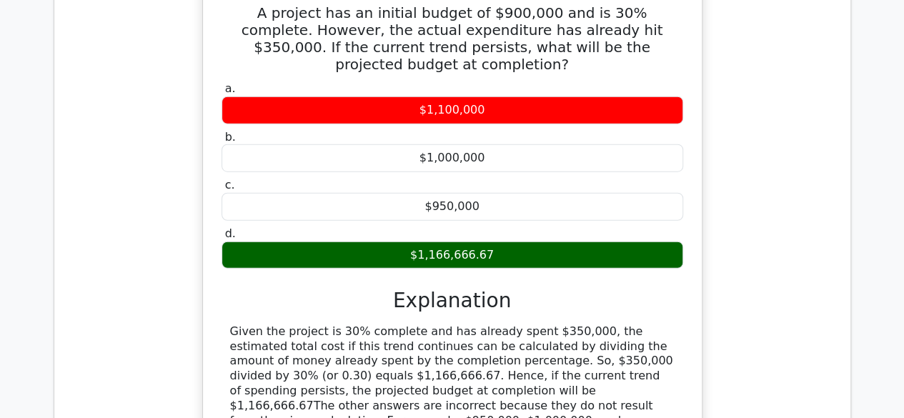
click at [507, 144] on div "$1,000,000" at bounding box center [453, 158] width 462 height 28
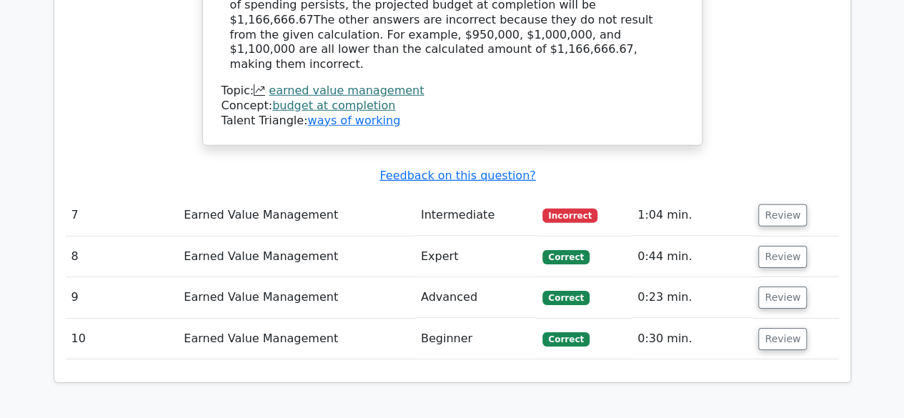
scroll to position [2294, 0]
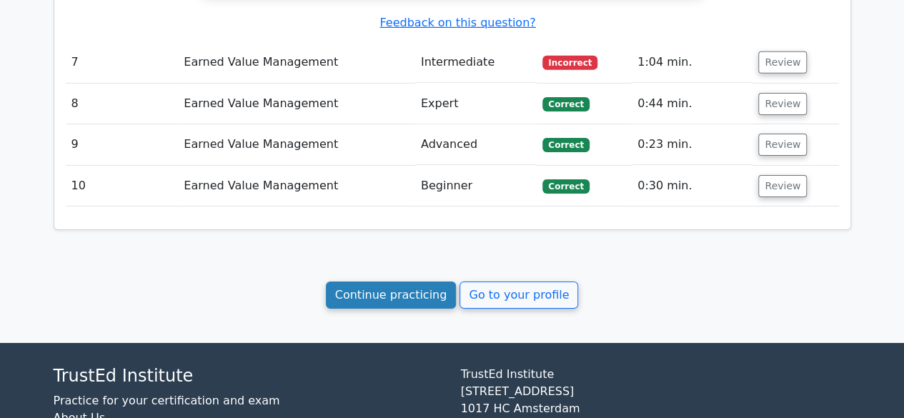
click at [393, 282] on link "Continue practicing" at bounding box center [391, 295] width 131 height 27
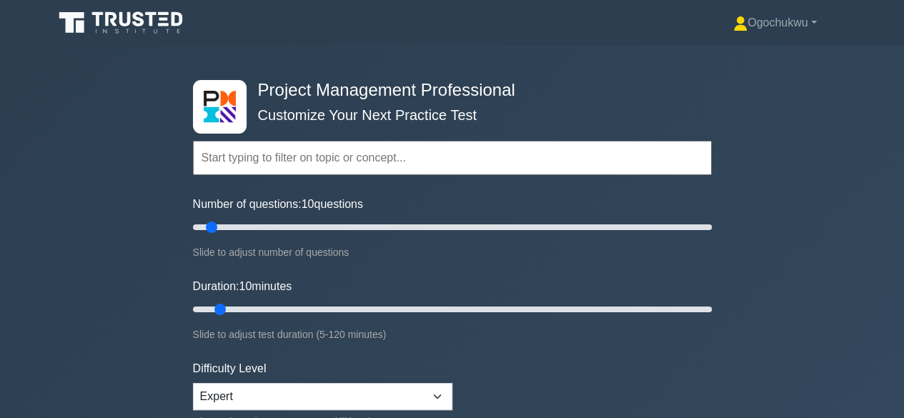
click at [297, 155] on input "text" at bounding box center [452, 158] width 519 height 34
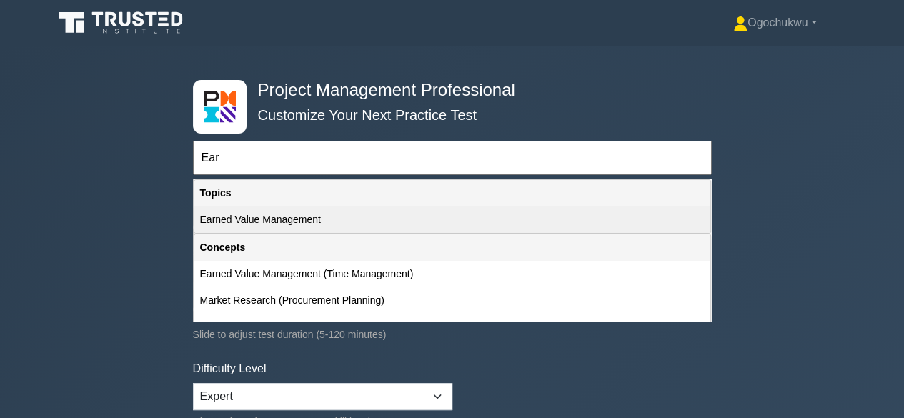
click at [279, 222] on div "Earned Value Management" at bounding box center [452, 220] width 516 height 26
type input "Earned Value Management"
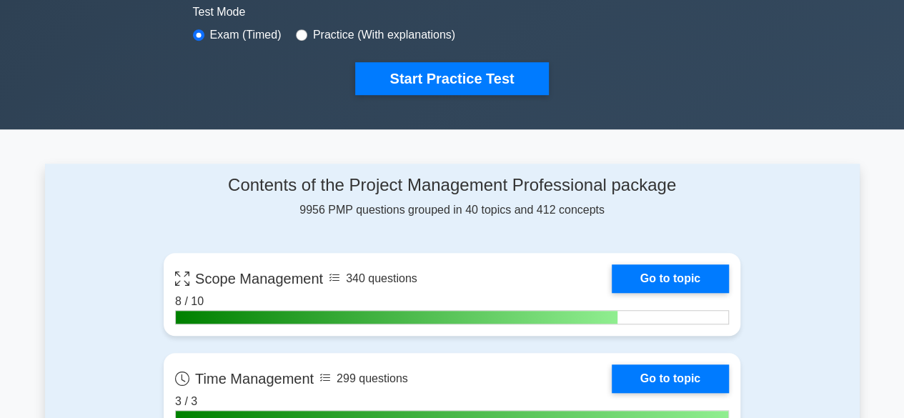
scroll to position [438, 0]
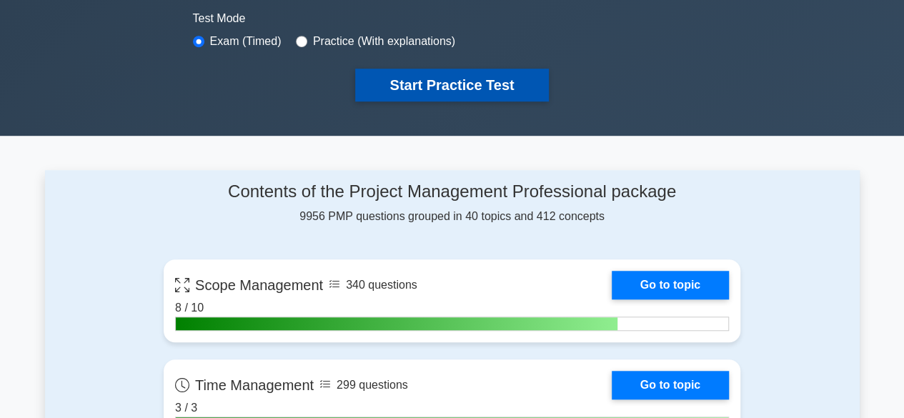
click at [510, 79] on button "Start Practice Test" at bounding box center [451, 85] width 193 height 33
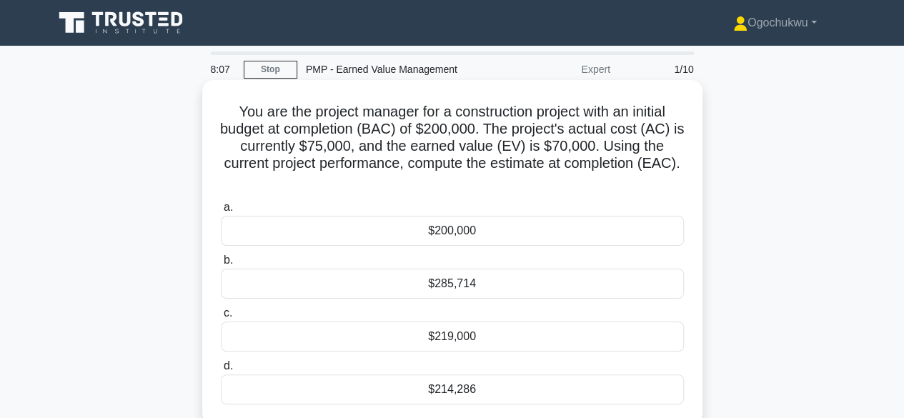
click at [478, 390] on div "$214,286" at bounding box center [452, 390] width 463 height 30
click at [221, 371] on input "d. $214,286" at bounding box center [221, 366] width 0 height 9
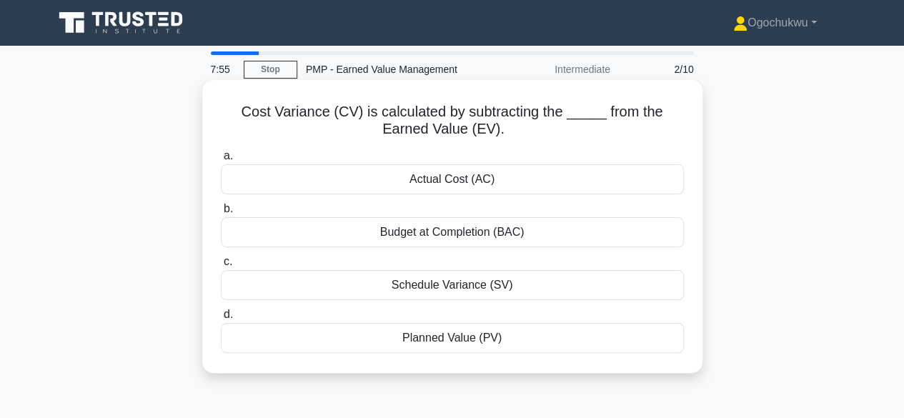
click at [453, 185] on div "Actual Cost (AC)" at bounding box center [452, 179] width 463 height 30
click at [221, 161] on input "a. Actual Cost (AC)" at bounding box center [221, 156] width 0 height 9
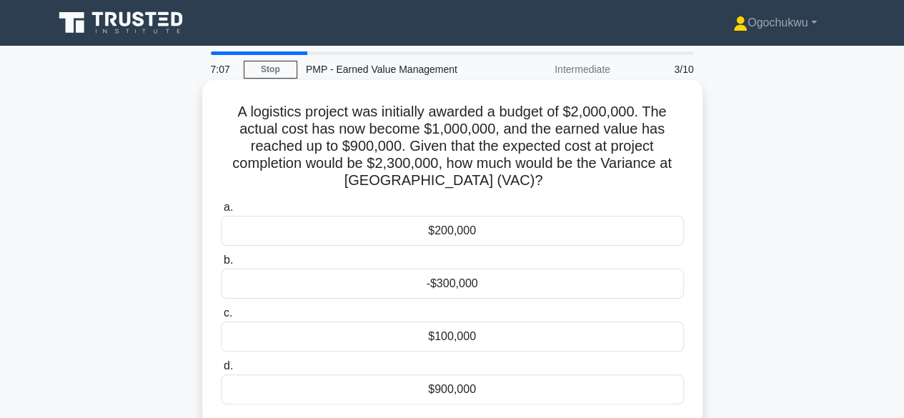
click at [455, 282] on div "-$300,000" at bounding box center [452, 284] width 463 height 30
click at [221, 265] on input "b. -$300,000" at bounding box center [221, 260] width 0 height 9
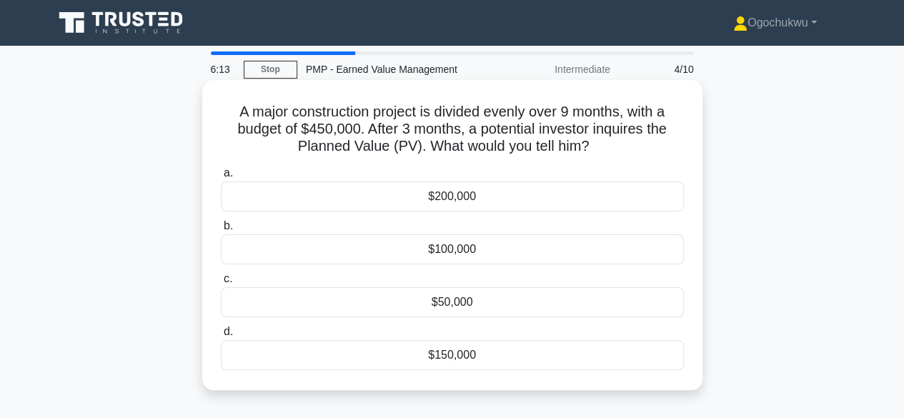
click at [470, 355] on div "$150,000" at bounding box center [452, 355] width 463 height 30
click at [221, 337] on input "d. $150,000" at bounding box center [221, 331] width 0 height 9
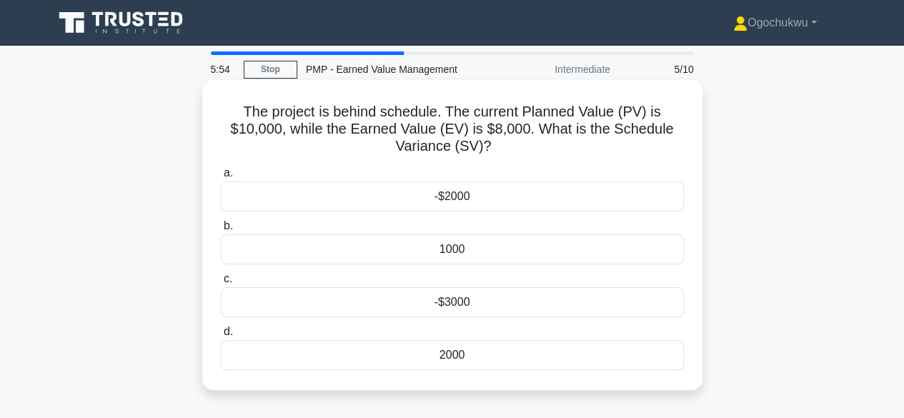
click at [461, 192] on div "-$2000" at bounding box center [452, 197] width 463 height 30
click at [221, 178] on input "a. -$2000" at bounding box center [221, 173] width 0 height 9
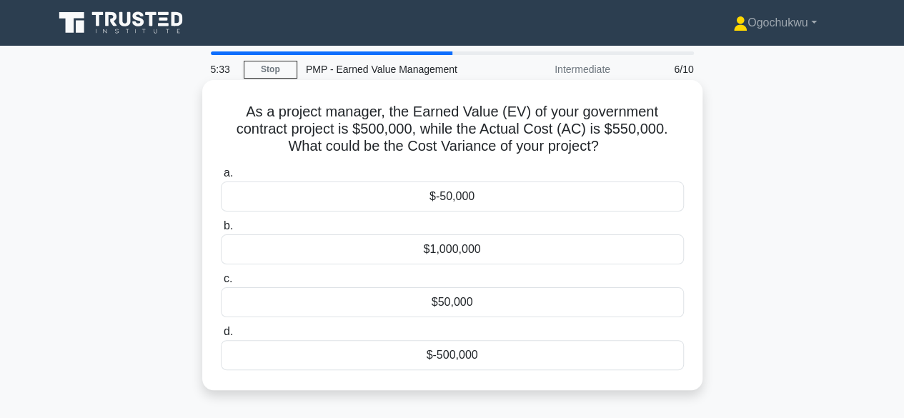
click at [494, 203] on div "$-50,000" at bounding box center [452, 197] width 463 height 30
click at [221, 178] on input "a. $-50,000" at bounding box center [221, 173] width 0 height 9
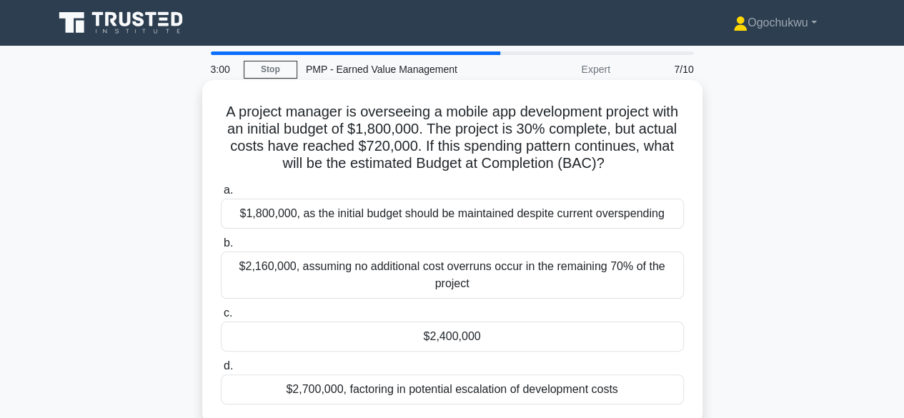
click at [438, 288] on div "$2,160,000, assuming no additional cost overruns occur in the remaining 70% of …" at bounding box center [452, 275] width 463 height 47
click at [221, 248] on input "b. $2,160,000, assuming no additional cost overruns occur in the remaining 70% …" at bounding box center [221, 243] width 0 height 9
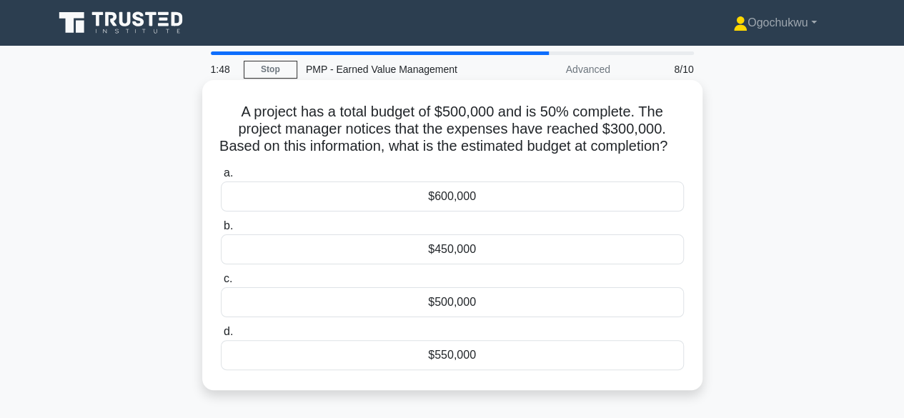
click at [510, 212] on div "$600,000" at bounding box center [452, 197] width 463 height 30
click at [221, 178] on input "a. $600,000" at bounding box center [221, 173] width 0 height 9
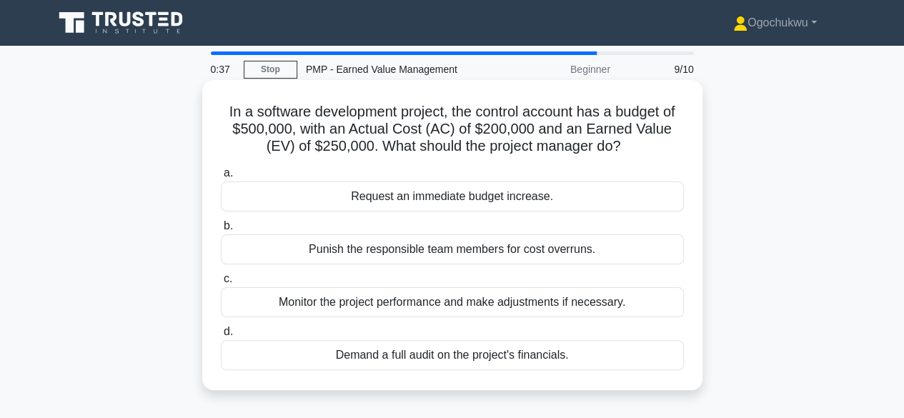
click at [583, 311] on div "Monitor the project performance and make adjustments if necessary." at bounding box center [452, 302] width 463 height 30
click at [221, 284] on input "c. Monitor the project performance and make adjustments if necessary." at bounding box center [221, 279] width 0 height 9
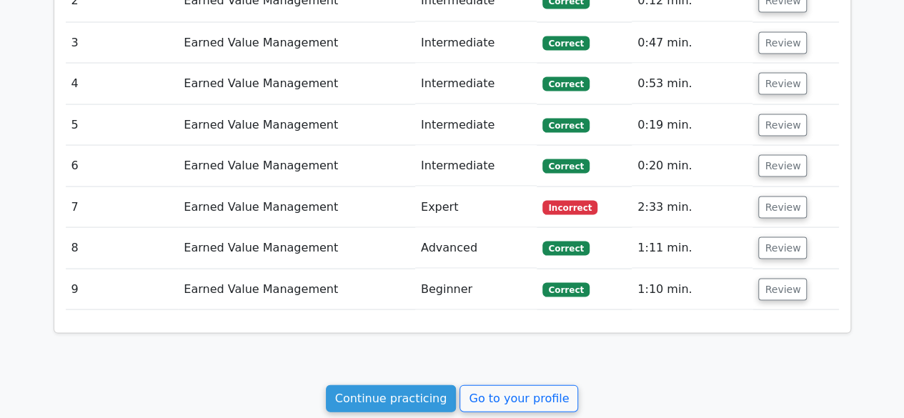
scroll to position [1333, 0]
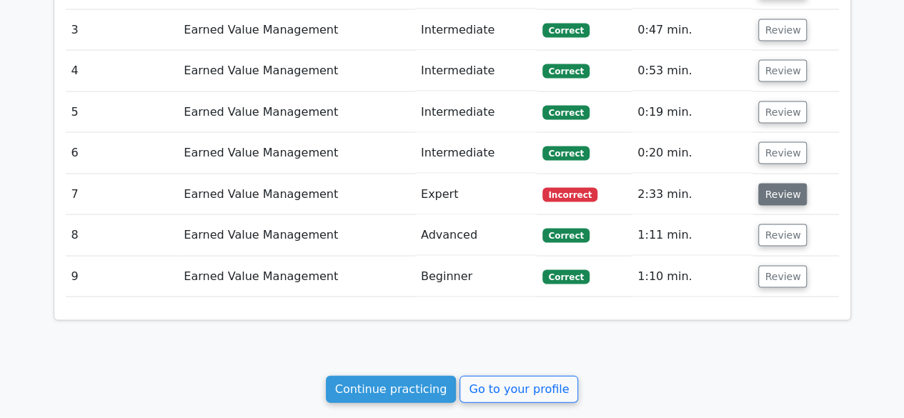
click at [781, 187] on button "Review" at bounding box center [783, 194] width 49 height 22
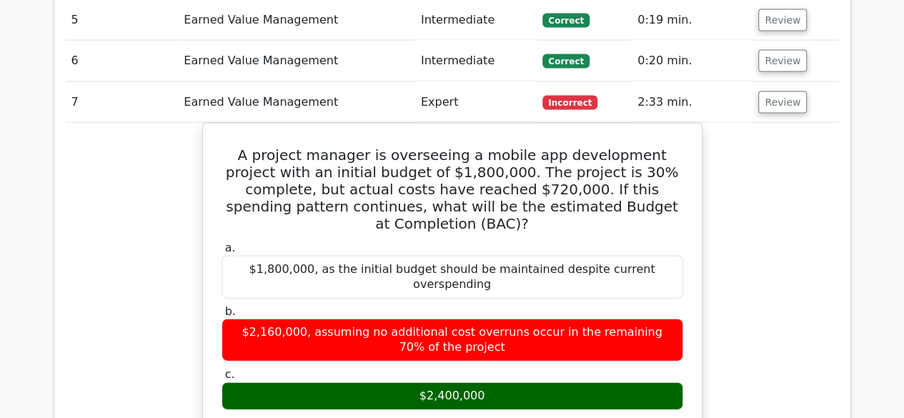
scroll to position [1588, 0]
